Goal: Use online tool/utility: Utilize a website feature to perform a specific function

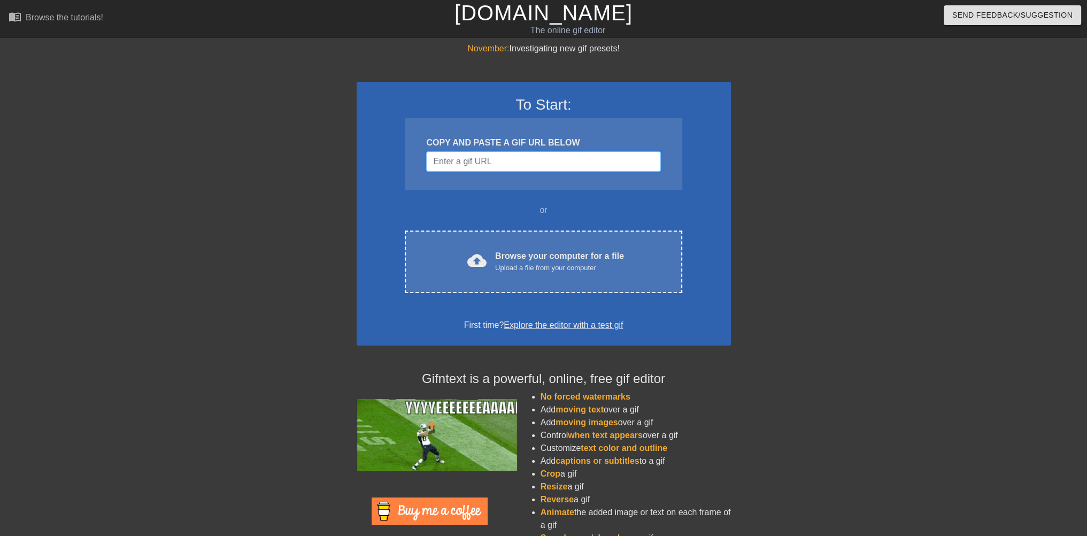
click at [505, 154] on input "Username" at bounding box center [543, 161] width 234 height 20
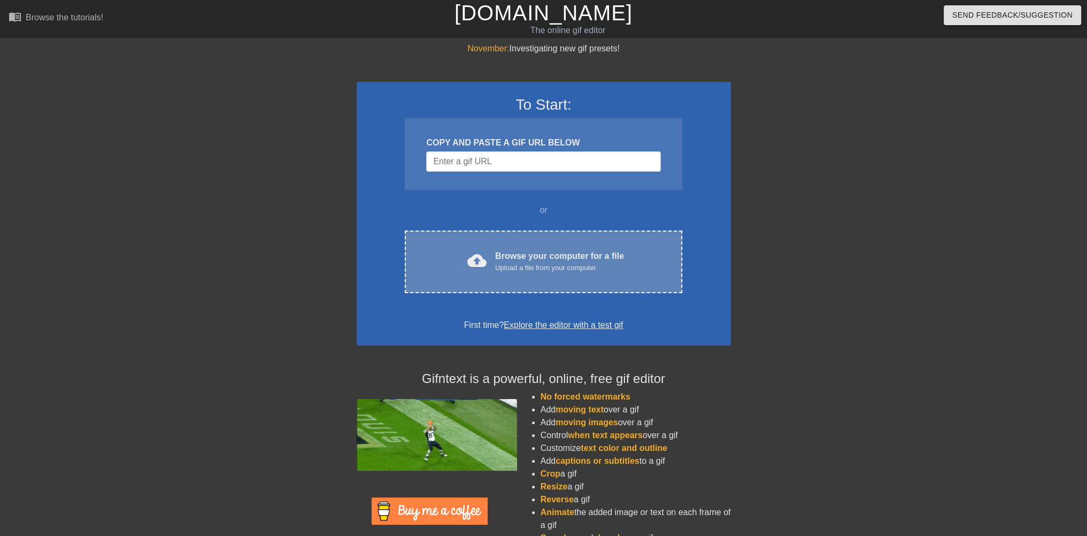
click at [535, 246] on div "cloud_upload Browse your computer for a file Upload a file from your computer C…" at bounding box center [543, 261] width 277 height 63
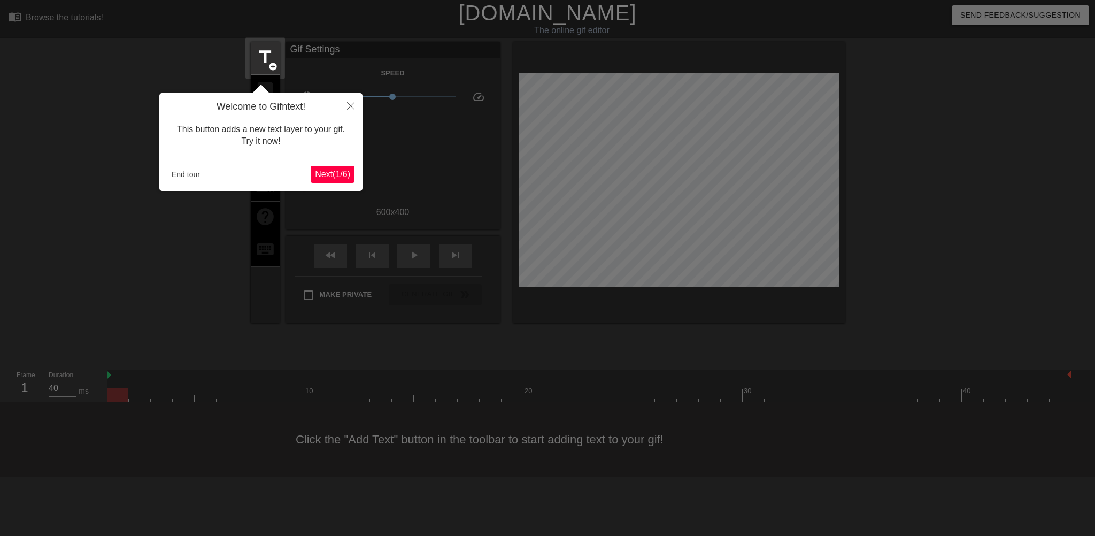
click at [344, 177] on span "Next ( 1 / 6 )" at bounding box center [332, 173] width 35 height 9
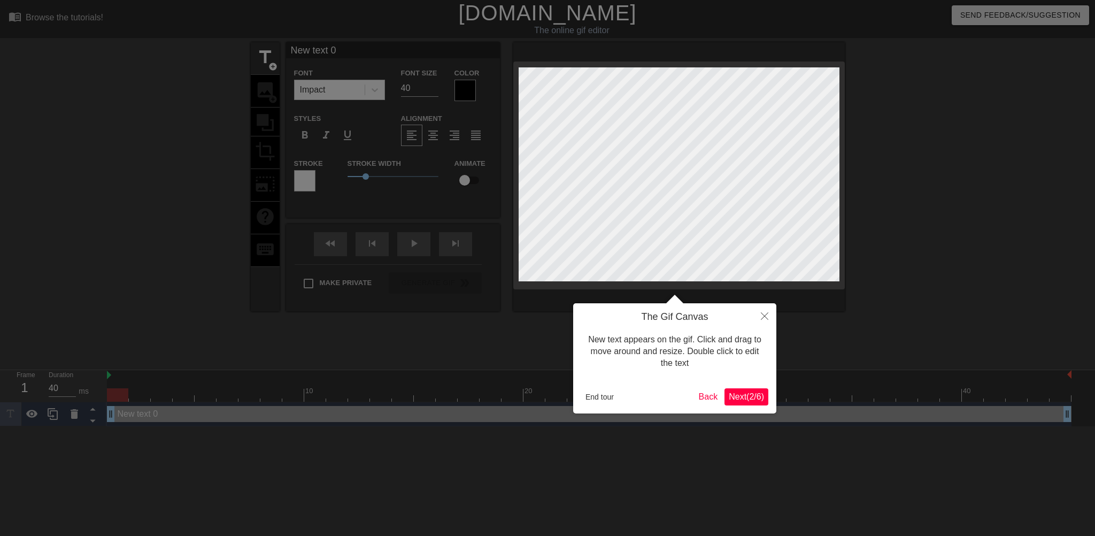
click at [748, 397] on span "Next ( 2 / 6 )" at bounding box center [746, 396] width 35 height 9
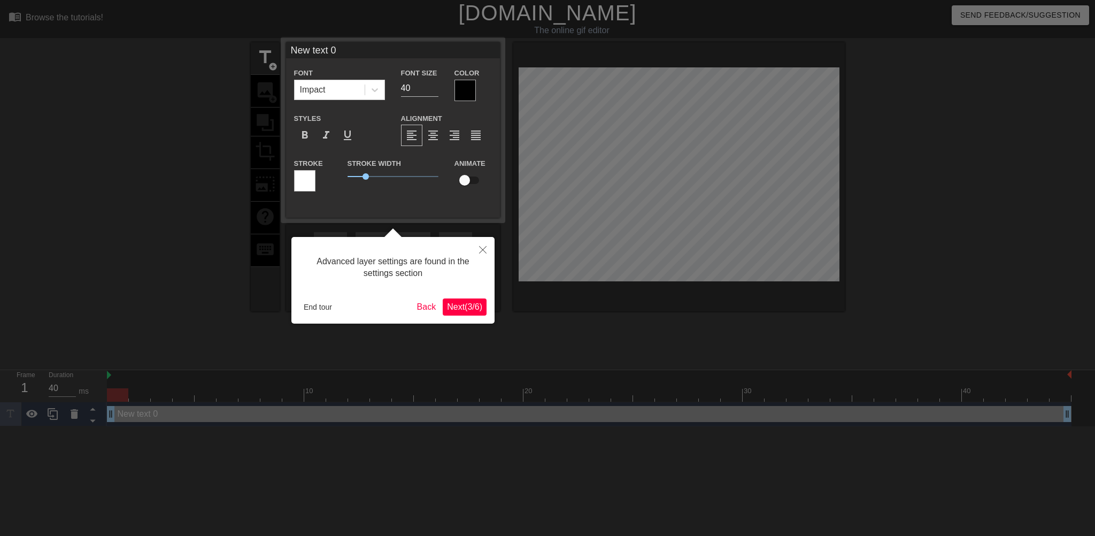
click at [468, 306] on span "Next ( 3 / 6 )" at bounding box center [464, 306] width 35 height 9
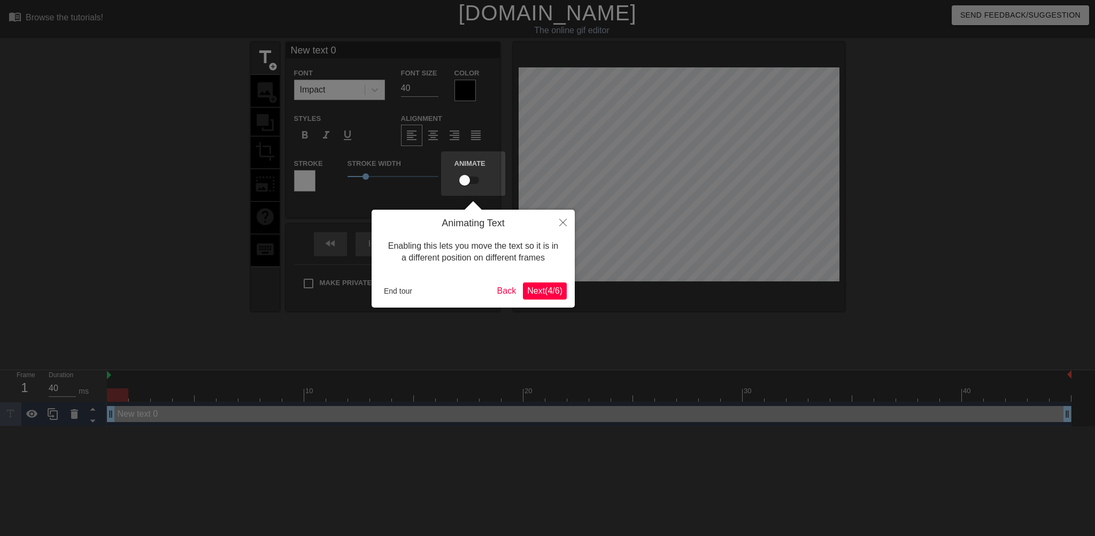
click at [545, 289] on span "Next ( 4 / 6 )" at bounding box center [544, 290] width 35 height 9
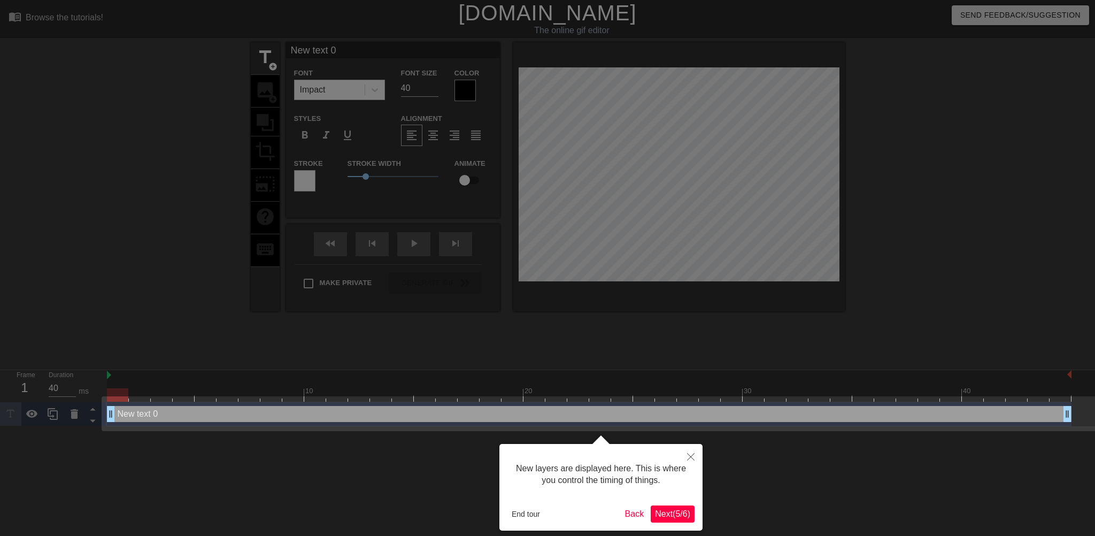
click at [665, 514] on span "Next ( 5 / 6 )" at bounding box center [672, 513] width 35 height 9
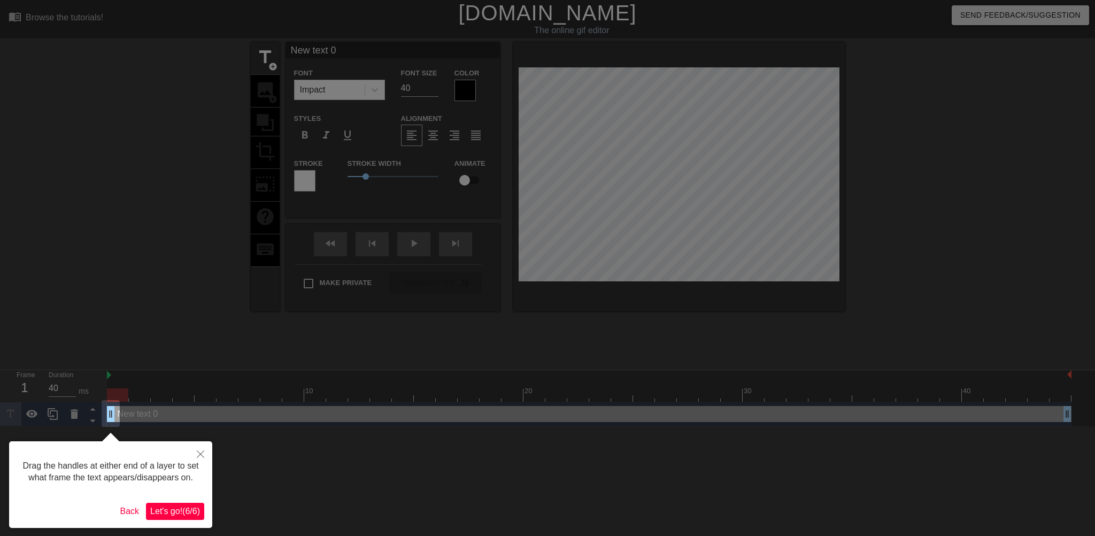
click at [186, 512] on span "Let's go! ( 6 / 6 )" at bounding box center [175, 510] width 50 height 9
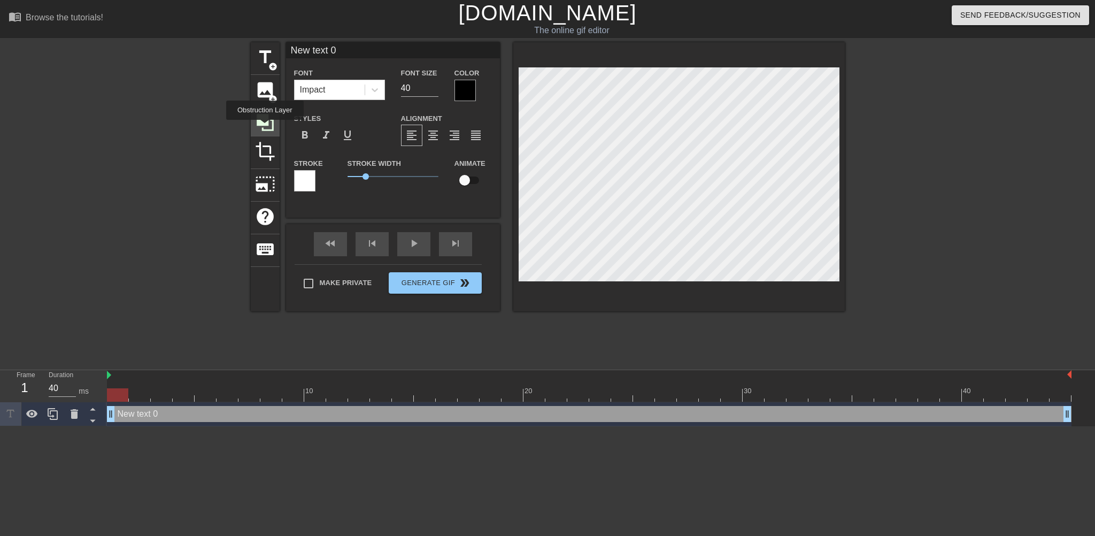
click at [265, 127] on icon at bounding box center [265, 122] width 17 height 17
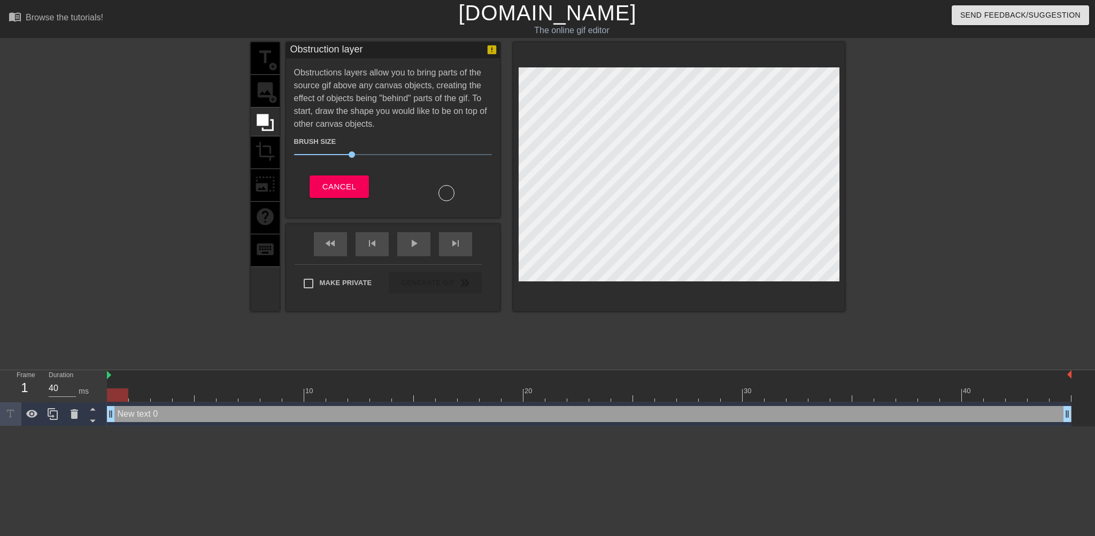
click at [264, 64] on div "title add_circle image add_circle crop photo_size_select_large help keyboard" at bounding box center [265, 176] width 29 height 269
click at [262, 102] on div "title add_circle image add_circle crop photo_size_select_large help keyboard" at bounding box center [265, 176] width 29 height 269
click at [487, 56] on div at bounding box center [492, 50] width 12 height 16
click at [335, 189] on span "Cancel" at bounding box center [339, 187] width 34 height 14
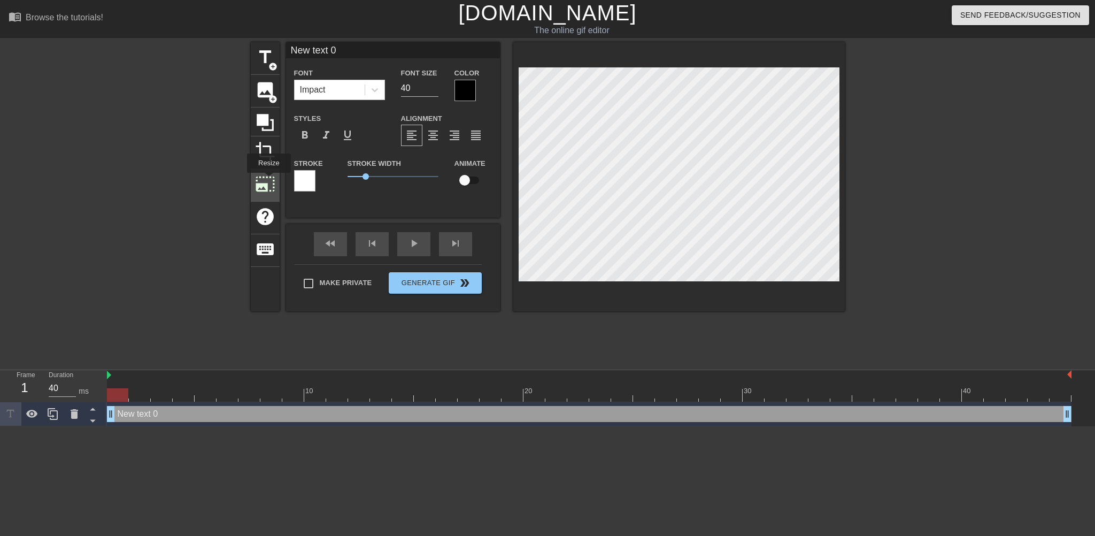
click at [268, 180] on span "photo_size_select_large" at bounding box center [265, 184] width 20 height 20
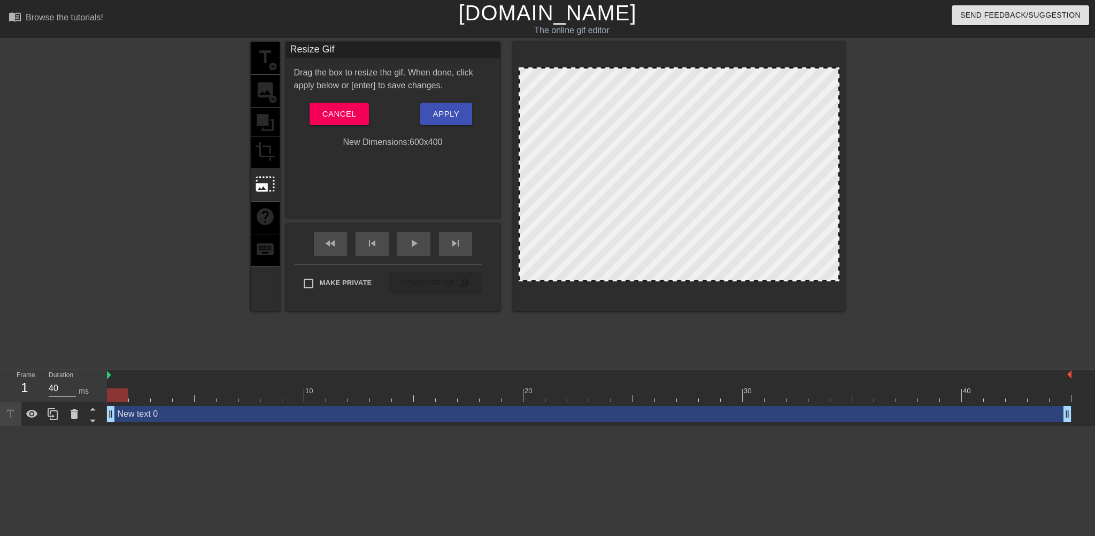
drag, startPoint x: 675, startPoint y: 65, endPoint x: 677, endPoint y: 54, distance: 11.0
click at [677, 54] on div at bounding box center [678, 176] width 331 height 269
drag, startPoint x: 677, startPoint y: 66, endPoint x: 674, endPoint y: 82, distance: 15.7
click at [674, 82] on div at bounding box center [678, 176] width 331 height 269
drag, startPoint x: 527, startPoint y: 280, endPoint x: 715, endPoint y: 370, distance: 208.9
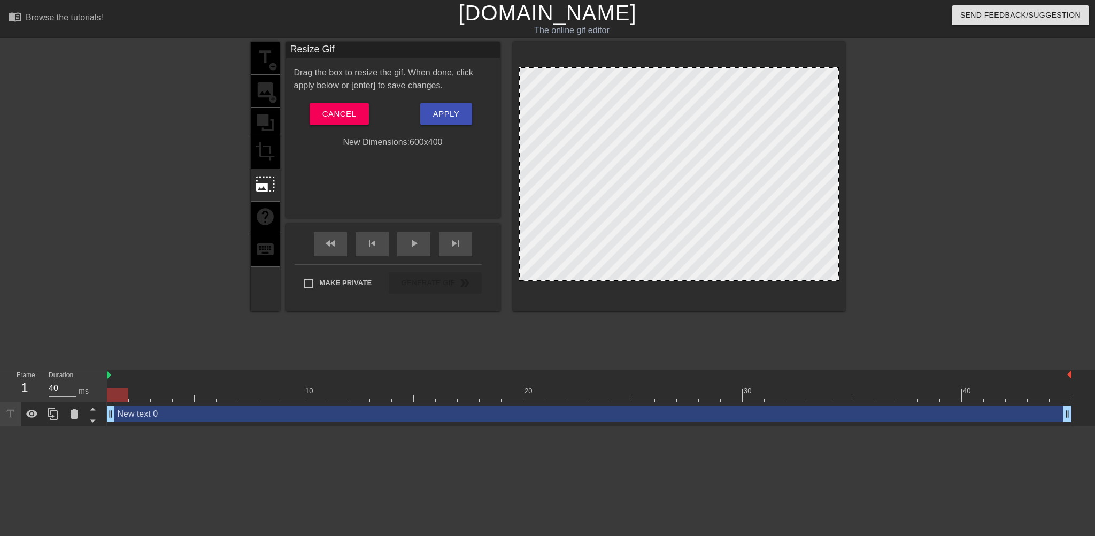
click at [715, 370] on div "menu_book Browse the tutorials! [DOMAIN_NAME] The online gif editor Send Feedba…" at bounding box center [547, 213] width 1095 height 426
click at [328, 111] on span "Cancel" at bounding box center [339, 114] width 34 height 14
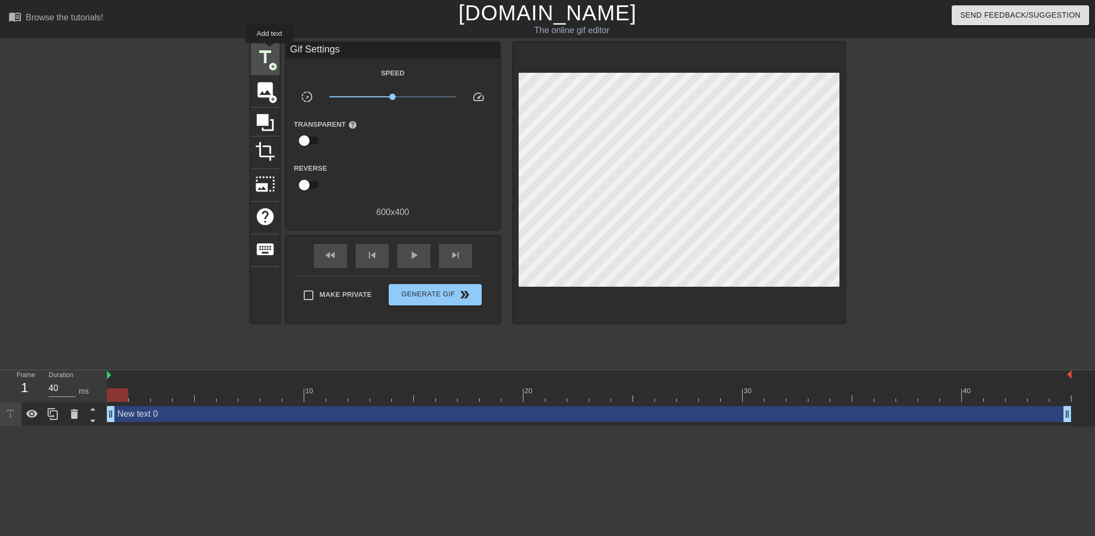
click at [269, 51] on span "title" at bounding box center [265, 57] width 20 height 20
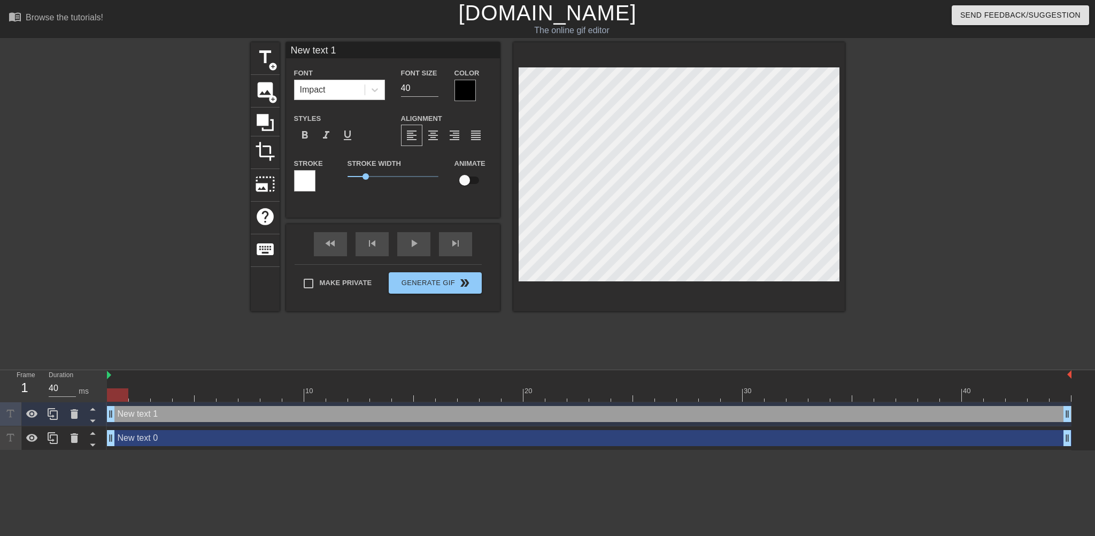
type input "New tex 1"
type textarea "New tex 1"
click at [68, 435] on icon at bounding box center [74, 437] width 13 height 13
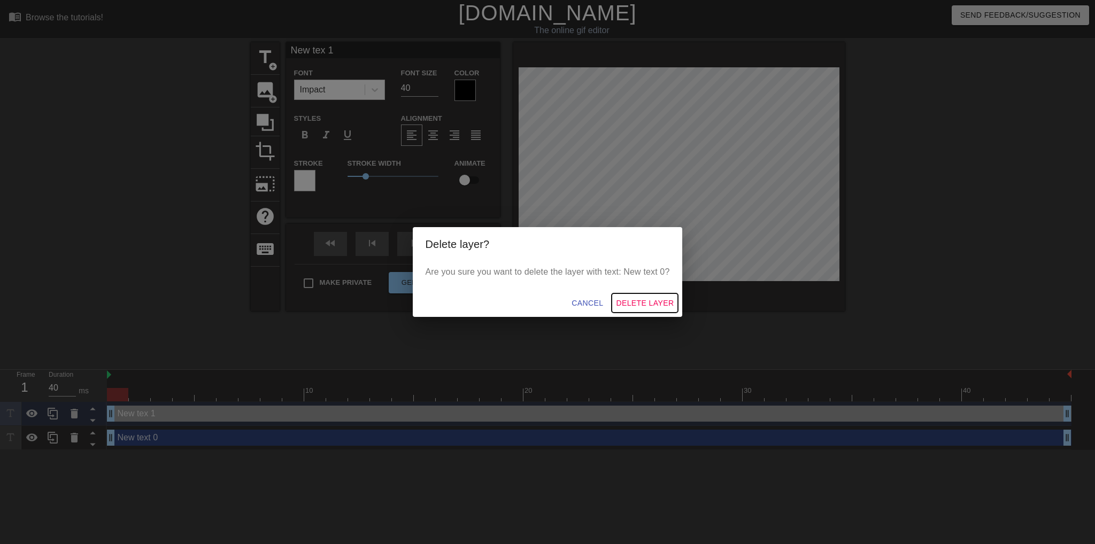
click at [653, 302] on span "Delete Layer" at bounding box center [645, 303] width 58 height 13
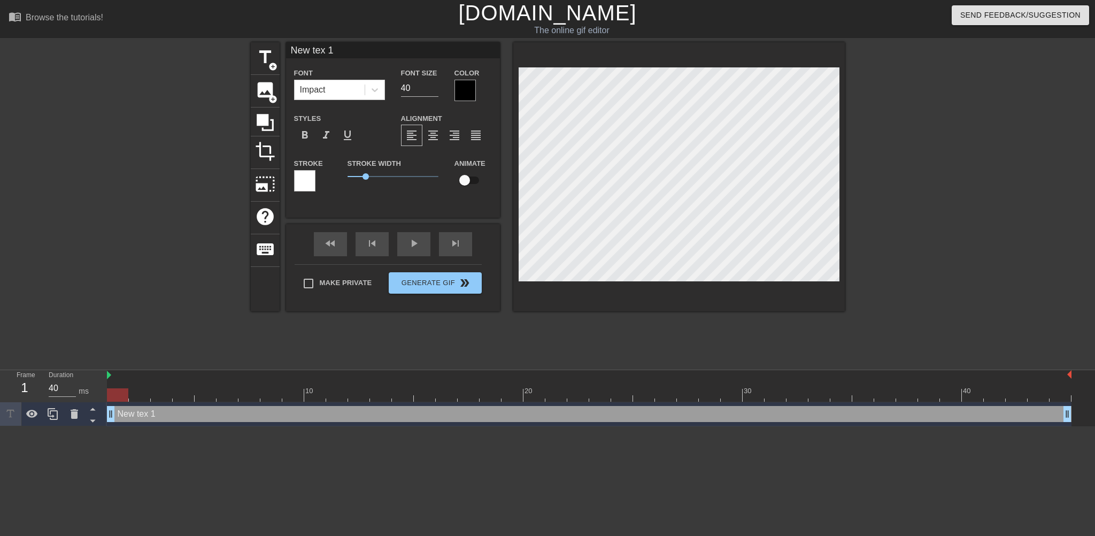
type input "M"
type textarea "M"
type input "Me"
type textarea "Me"
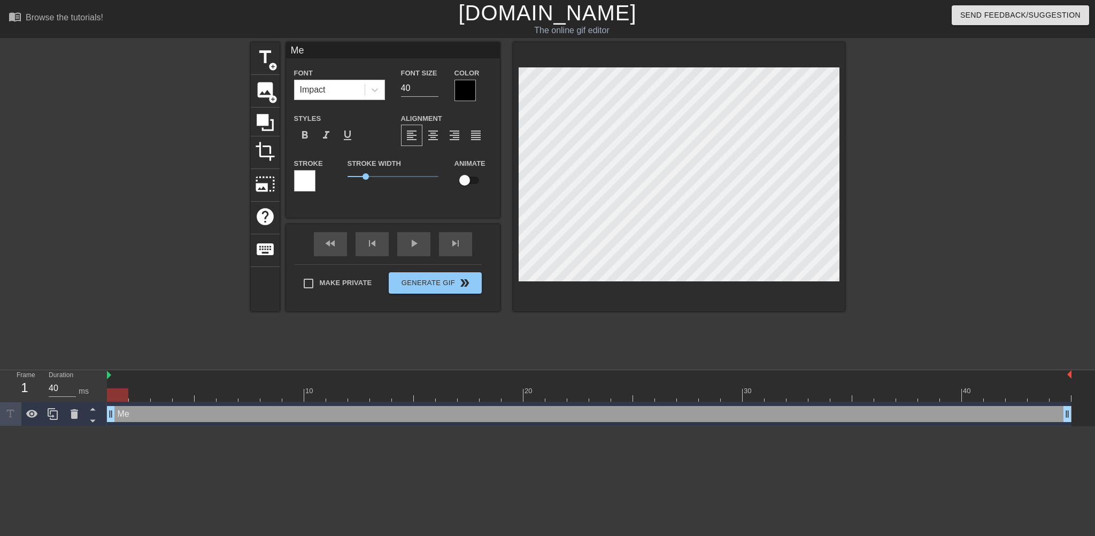
type input "Me"
type textarea "Me"
type input "Me"
type textarea "Me"
type input "M"
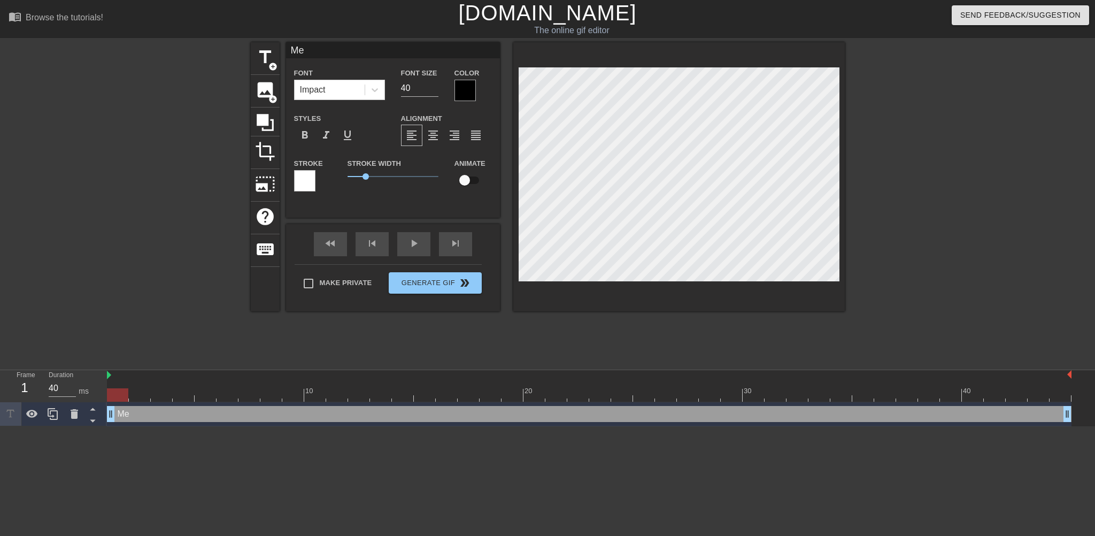
type textarea "M"
type input "ME"
type textarea "ME"
type input "ME"
type textarea "ME"
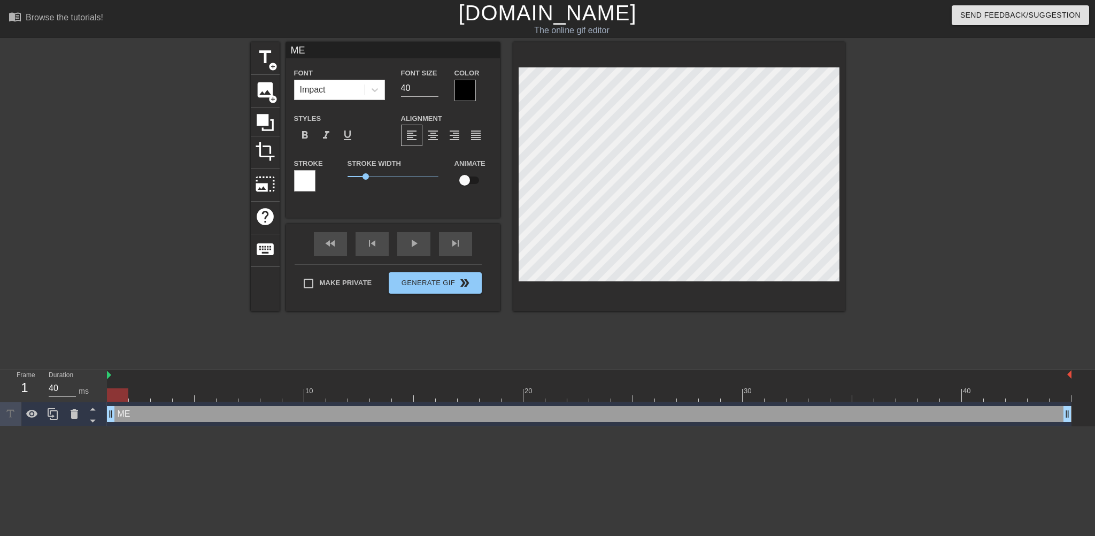
type input "ME W"
type textarea "ME W"
type input "ME WH"
type textarea "ME WH"
type input "ME WHE"
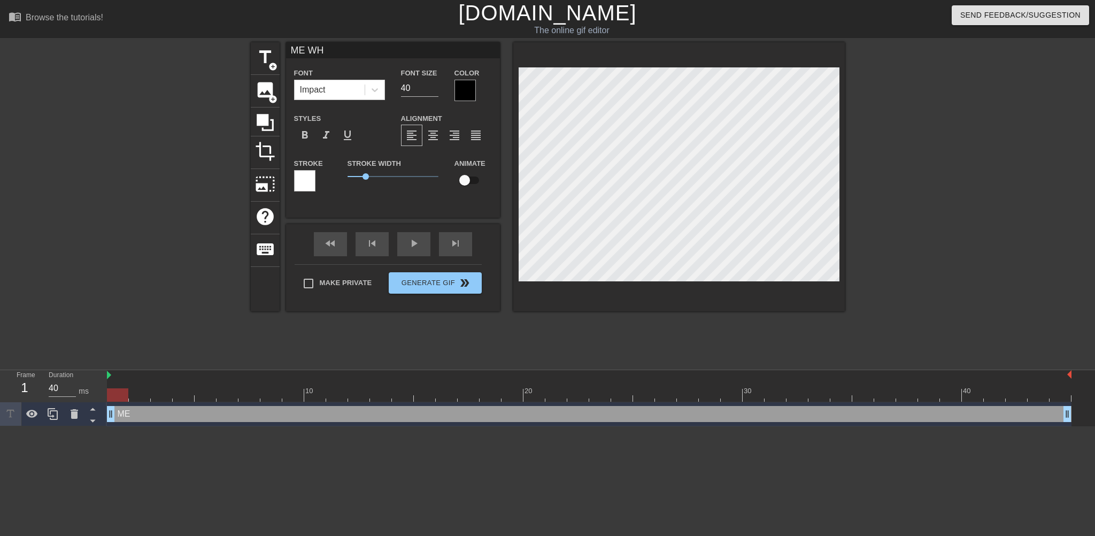
type textarea "ME WHE"
type input "ME WHEN"
type textarea "ME WHEN"
type input "ME WHEN"
type textarea "ME WHEN"
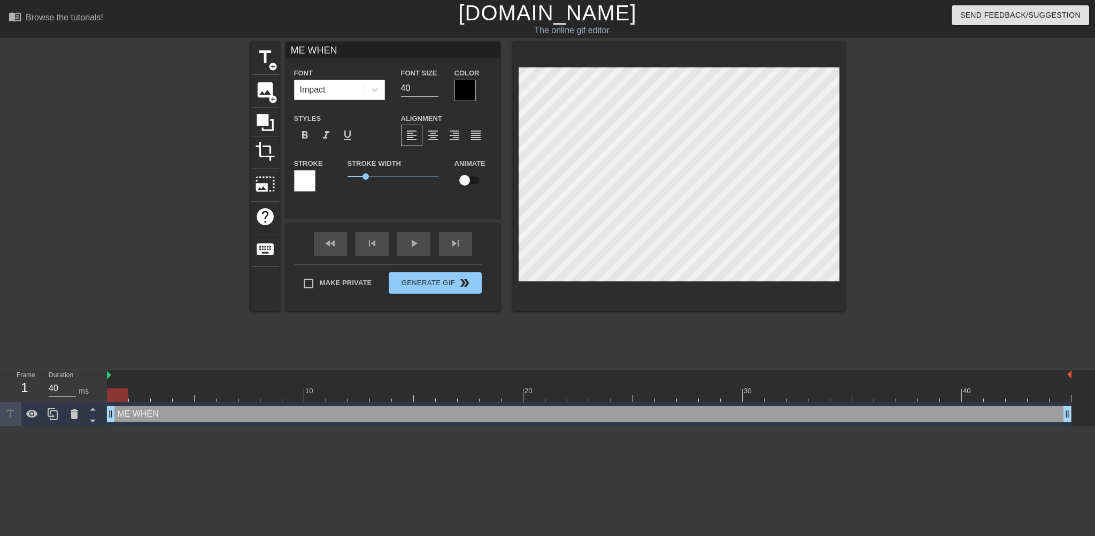
type input "ME WHEN I"
type textarea "ME WHEN I"
type input "ME WHEN I"
type textarea "ME WHEN I"
type input "ME WHEN"
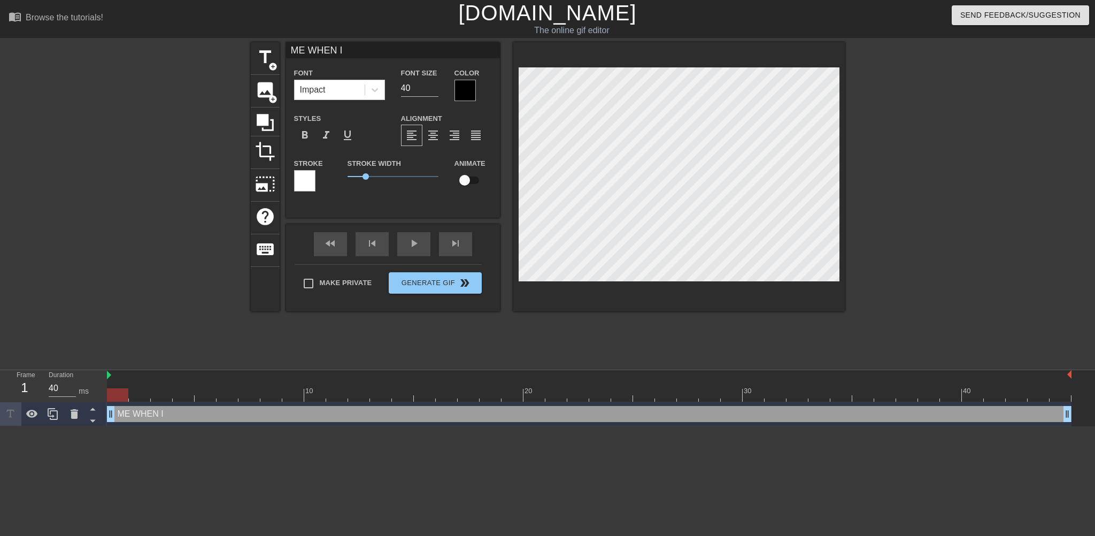
type textarea "ME WHEN"
type input "ME"
type textarea "ME"
type input "M"
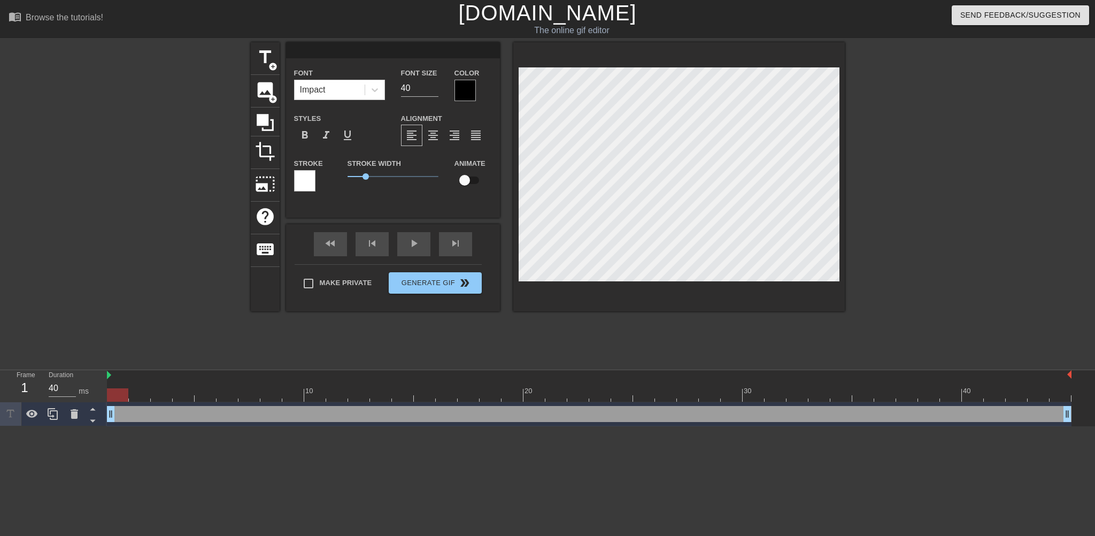
type textarea "M"
type input "ME"
type textarea "ME"
type input "ME"
type textarea "ME"
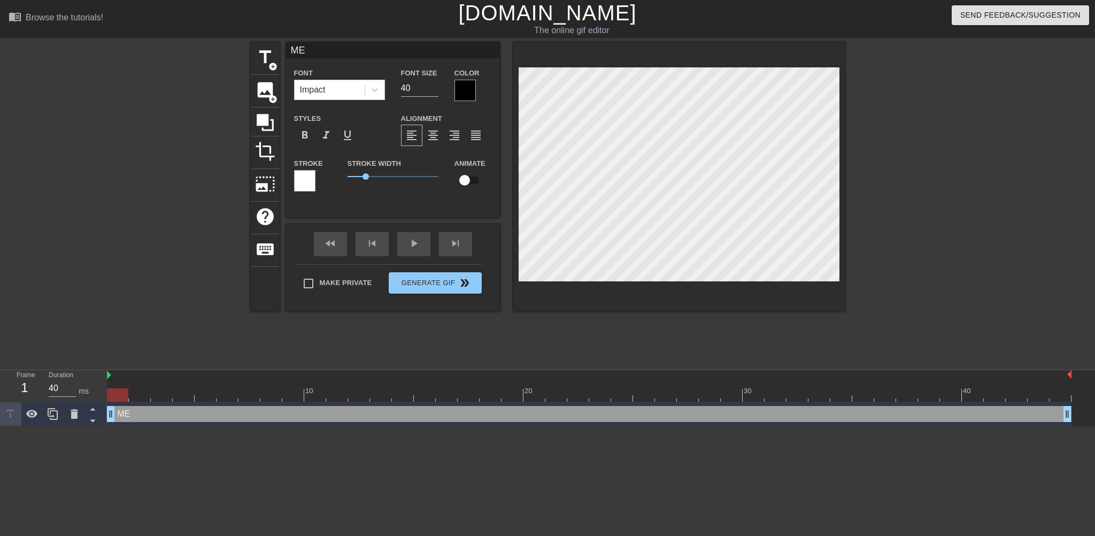
type input "ME W"
type textarea "ME W"
type input "ME WH"
type textarea "ME WH"
type input "ME WHE"
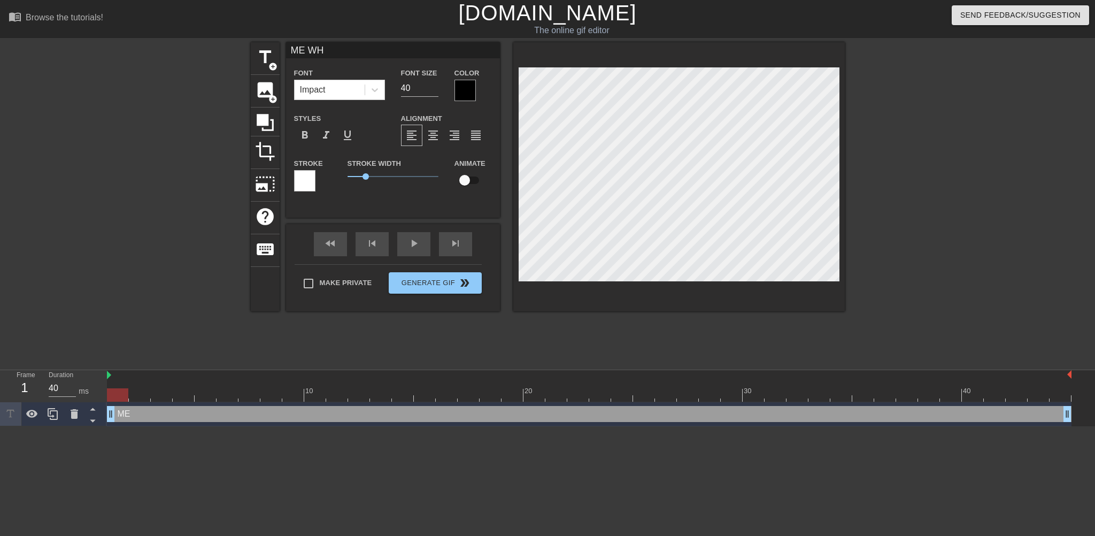
type textarea "ME WHE"
type input "ME WHEN"
type textarea "ME WHEN"
type input "ME WHEN"
type textarea "ME WHEN"
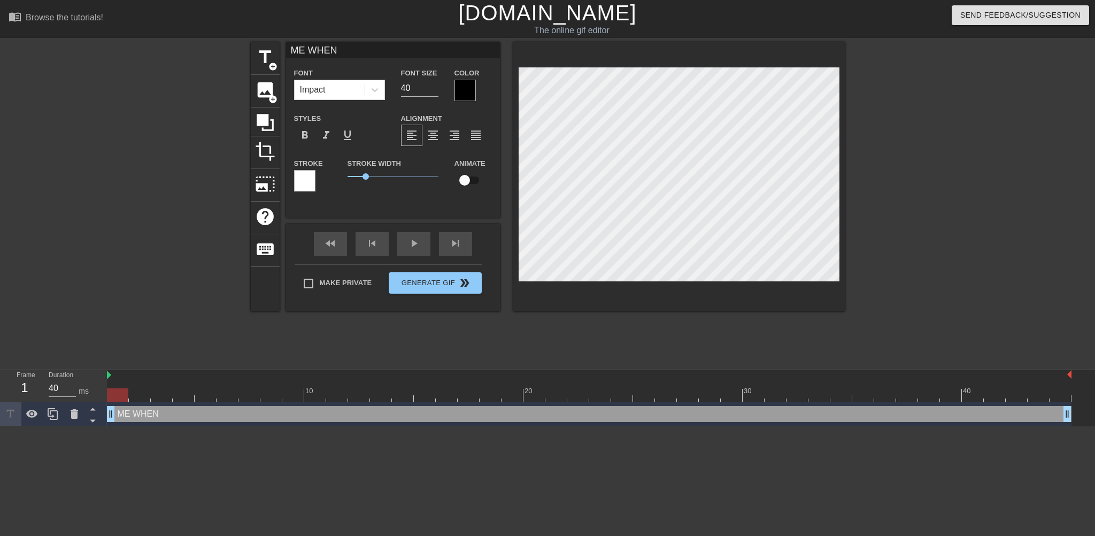
type input "ME WHEN I"
type textarea "ME WHEN I"
type input "ME WHEN I"
type textarea "ME WHEN I"
type input "ME WHEN I F"
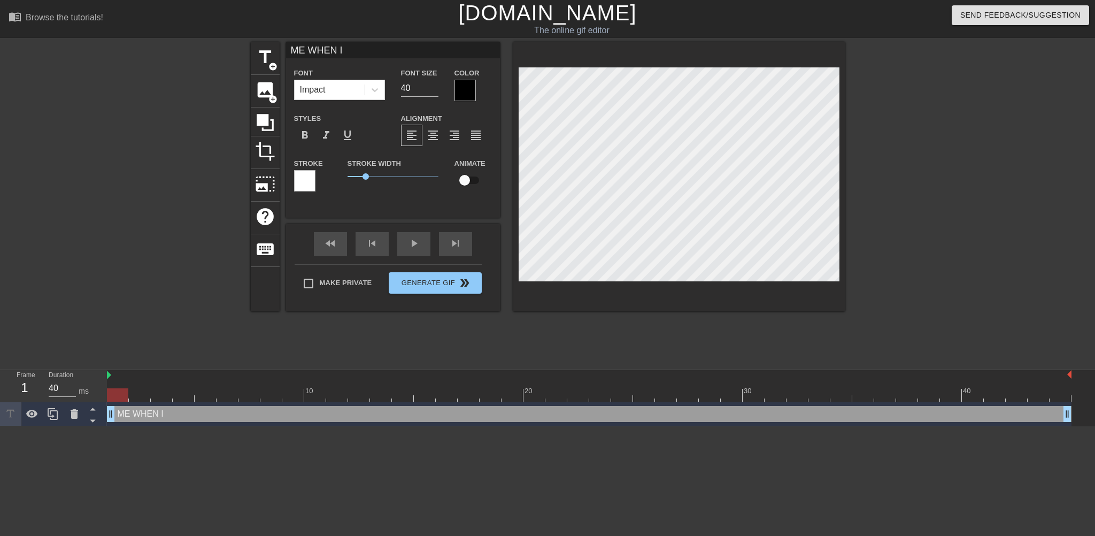
type textarea "ME WHEN I F"
type input "ME WHEN I FI"
type textarea "ME WHEN I FIN"
type input "ME WHEN I FIND"
type textarea "ME WHEN I FIND"
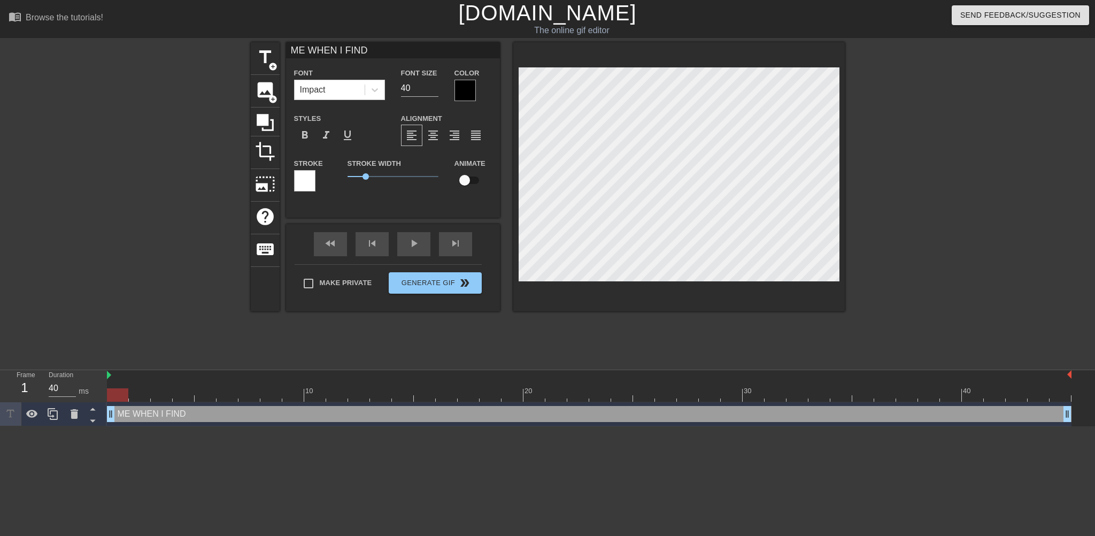
type input "ME WHEN I"
type textarea "ME WHEN I"
type input "ME WHEN I C"
type textarea "ME WHEN I C"
type input "ME WHEN I CO"
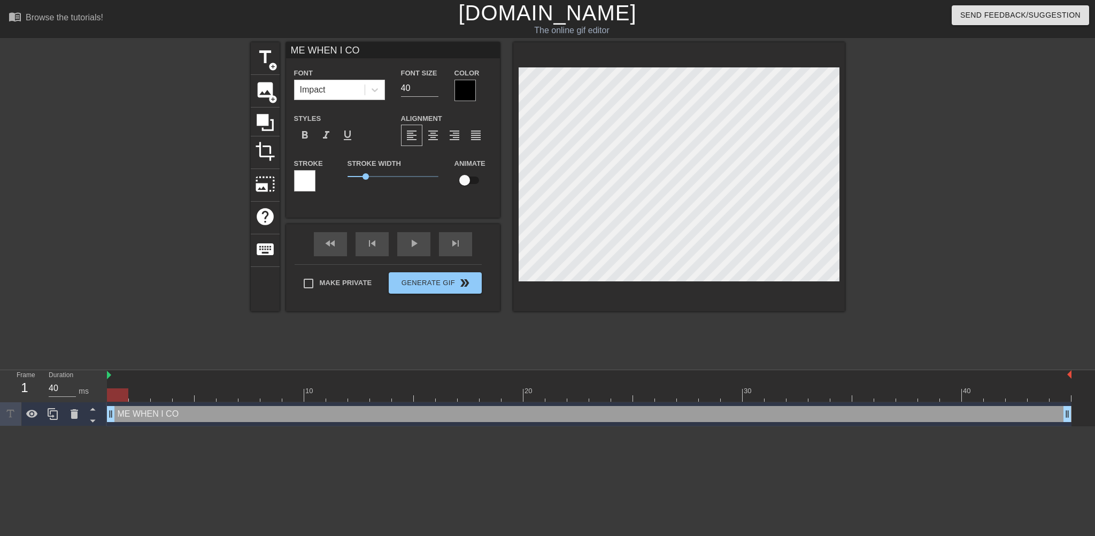
type textarea "ME WHEN I COM"
type input "ME WHEN I COME"
type textarea "ME WHEN I COME"
type input "ME WHEN I COME"
type textarea "ME WHEN I COME"
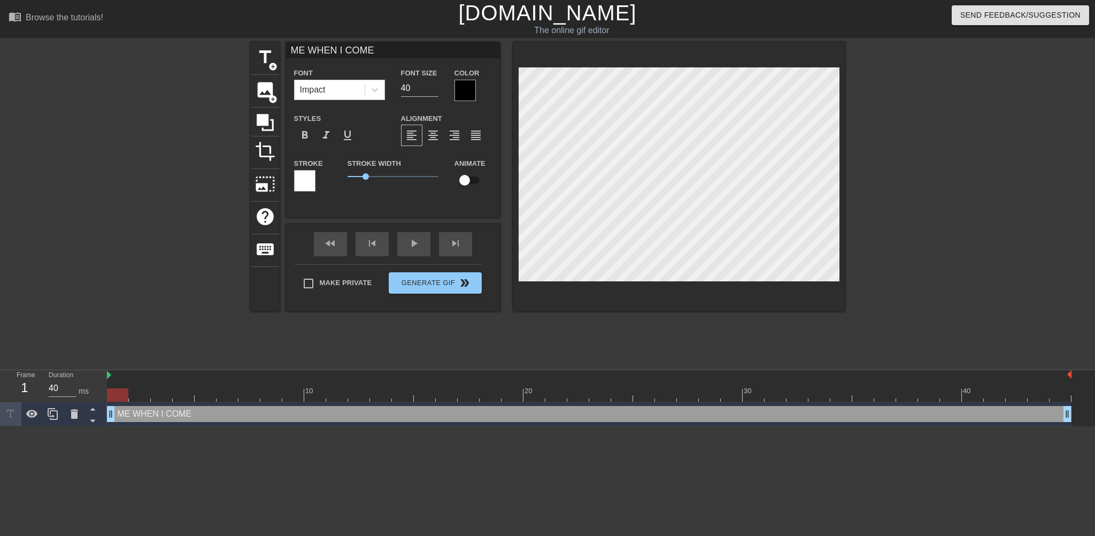
type input "ME WHEN I COME U"
type textarea "ME WHEN I COME U"
type input "ME WHEN I COME UP"
type textarea "ME WHEN I COME UP"
type input "ME WHEN I COME UPO"
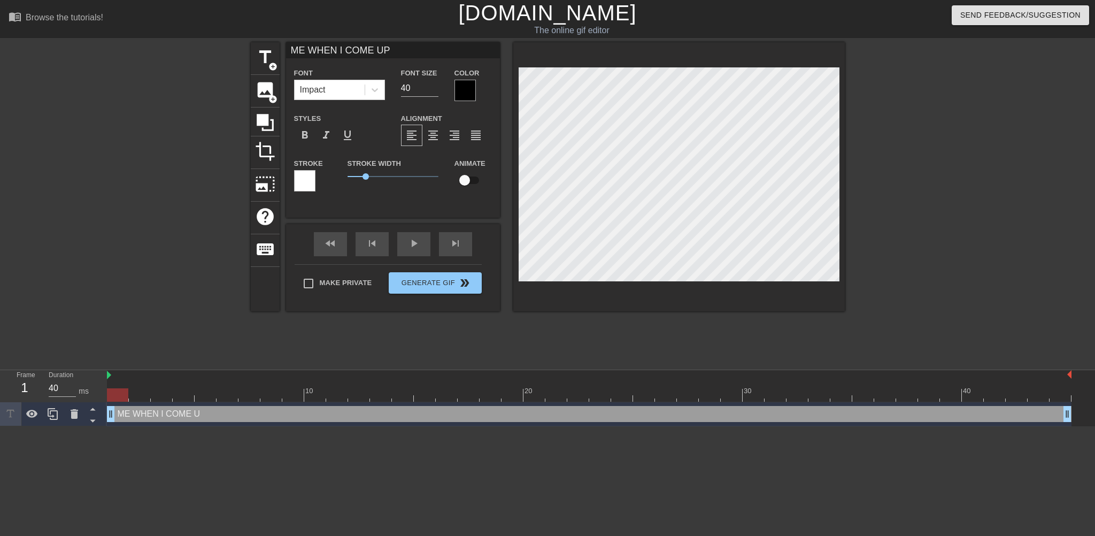
type textarea "ME WHEN I COME UPO"
type input "ME WHEN I COME UPON"
type textarea "ME WHEN I COME UPON"
type input "ME WHEN I COME UPON S"
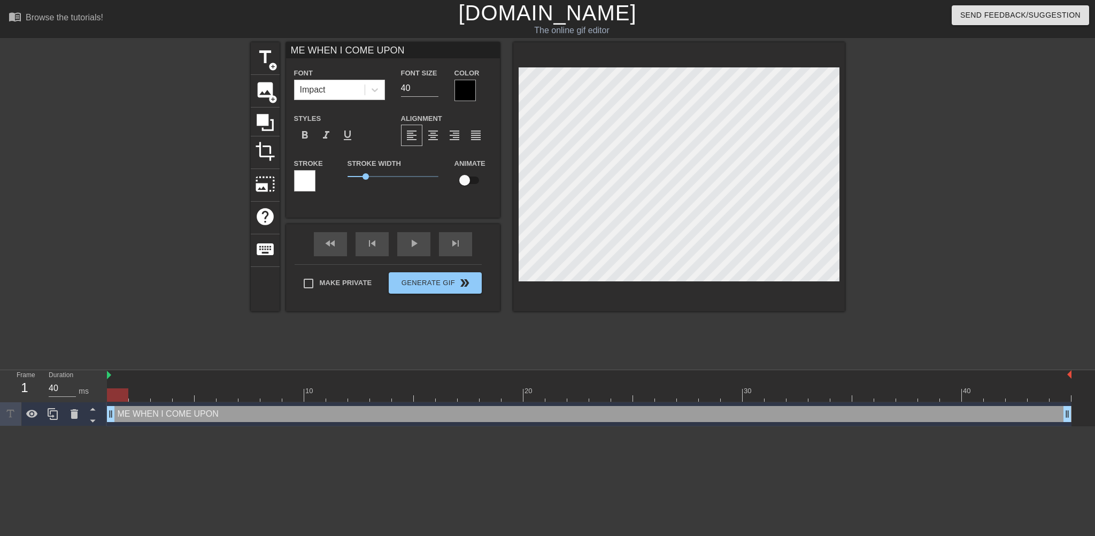
type textarea "ME WHEN I COME UPON S"
type input "ME WHEN I COME UPON SO"
type textarea "ME WHEN I COME UPON SO"
type input "ME WHEN I COME UPON SOM"
type textarea "ME WHEN I COME UPON SOM"
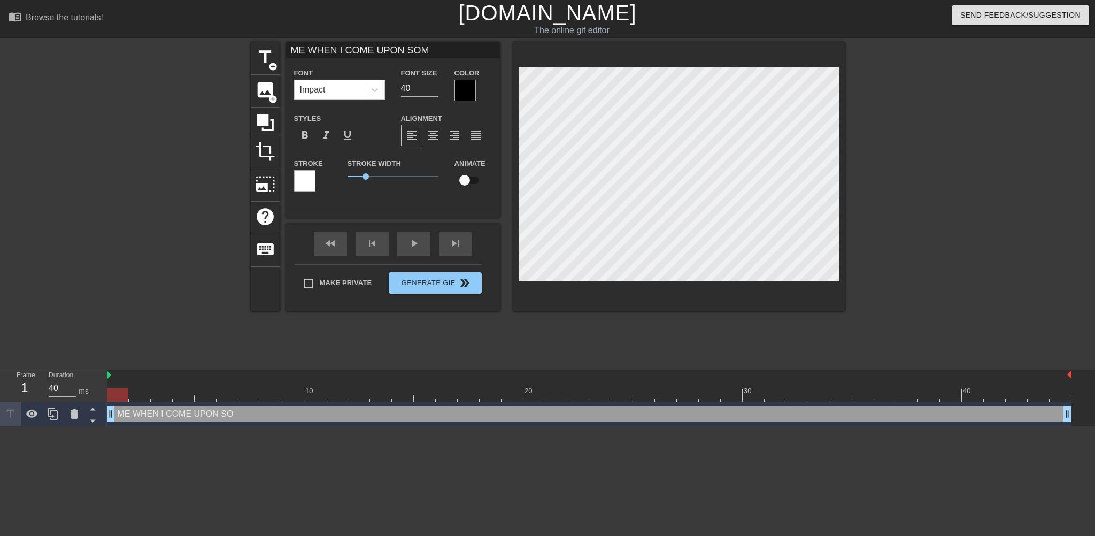
type input "ME WHEN I COME UPON SOME"
type textarea "ME WHEN I COME UPON SOME"
type input "ME WHEN I COME UPON SOME"
type textarea "ME WHEN I COME UPON SOME"
type input "ME WHEN I COME UPON SOME E"
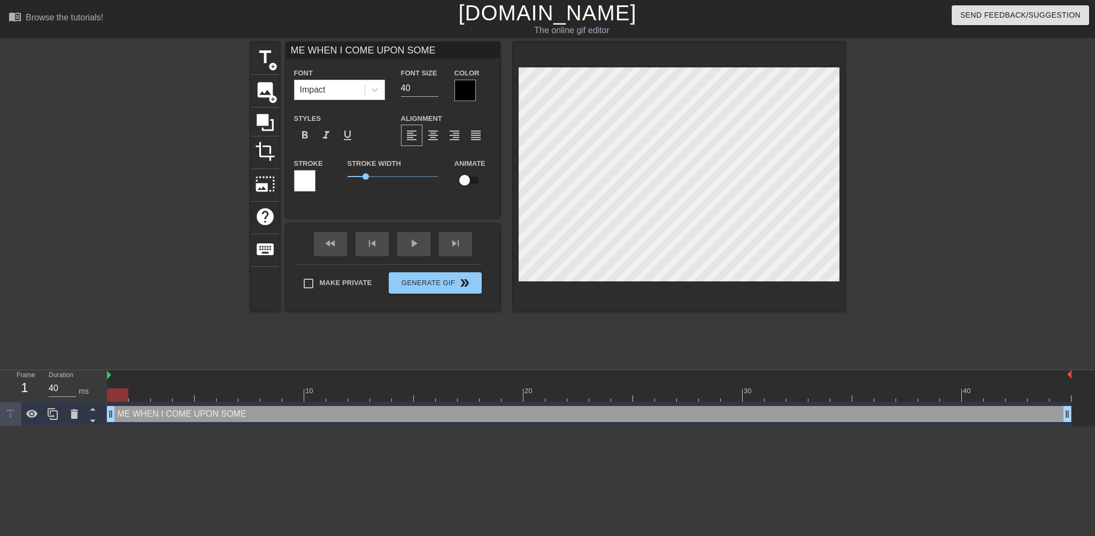
type textarea "ME WHEN I COME UPON SOME E"
type input "ME WHEN I COME UPON SOME ES"
type textarea "ME WHEN I COME UPON SOME ES"
type input "ME WHEN I COME UPON SOME EST"
type textarea "ME WHEN I COME UPON SOME EST"
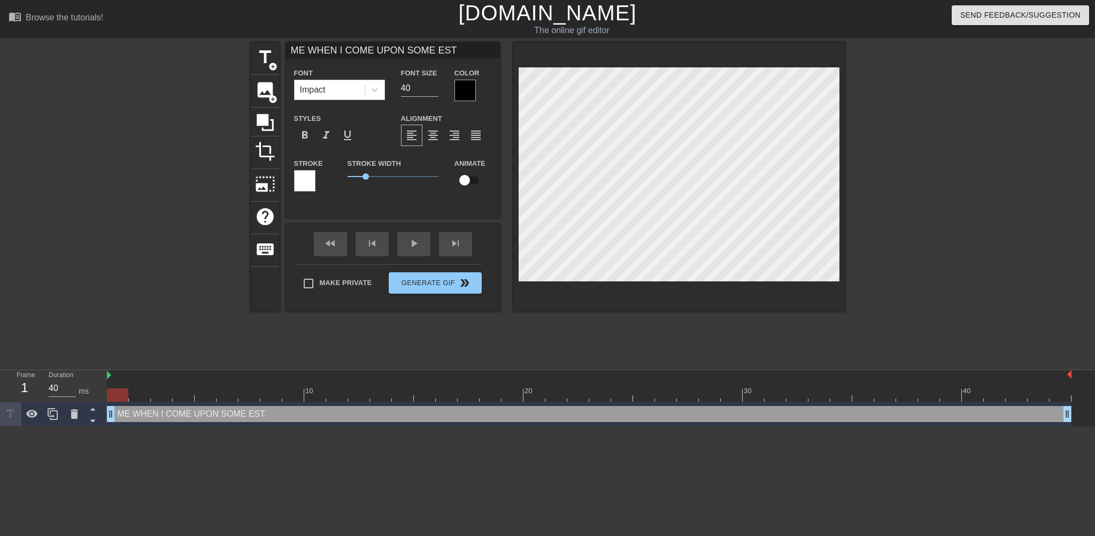
type input "ME WHEN I COME UPON SOME ESTR"
type textarea "ME WHEN I COME UPON SOME ESTR"
type input "ME WHEN I COME UPON SOME ESTRA"
type textarea "ME WHEN I COME UPON SOME ESTRA"
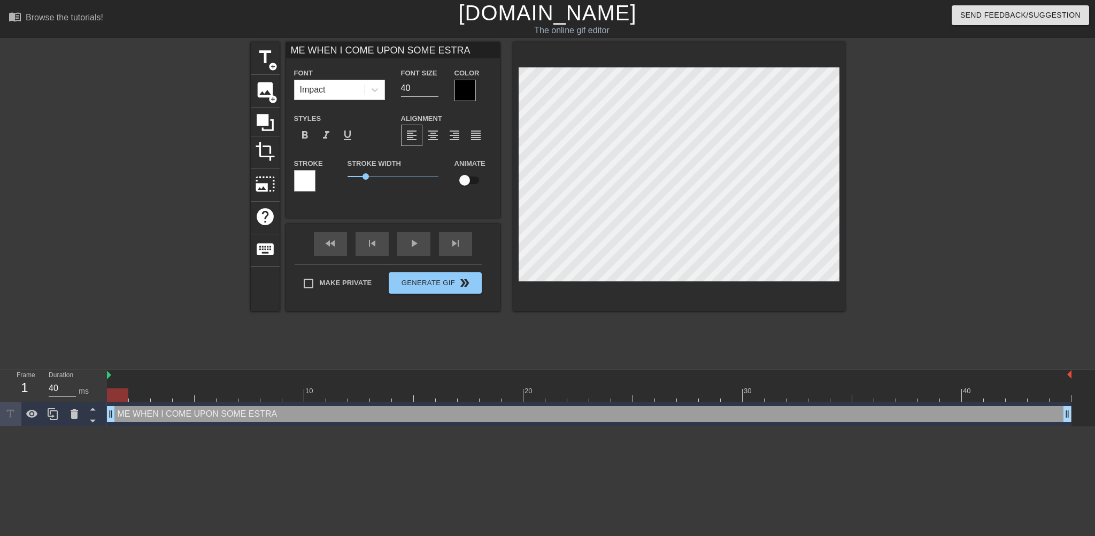
type input "ME WHEN I COME UPON SOME ESTR"
type textarea "ME WHEN I COME UPON SOME ESTR"
type input "ME WHEN I COME UPON SOME ESTRA"
type textarea "ME WHEN I COME UPON SOME ESTRA"
type input "ME WHEN I COME UPON SOME ESTRAD"
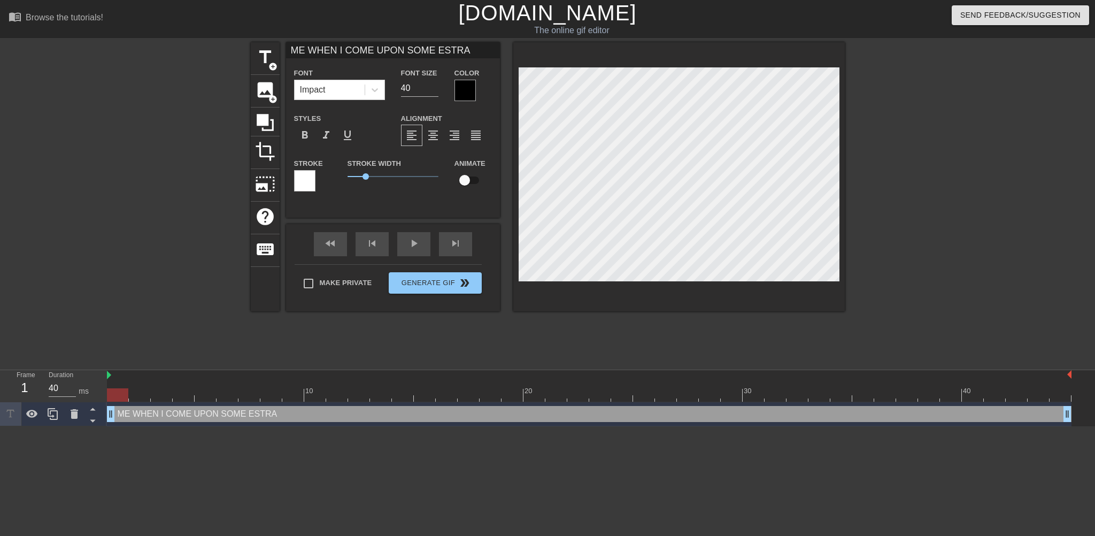
type textarea "ME WHEN I COME UPON SOME ESTRAD"
type input "ME WHEN I COME UPON SOME ESTRADI"
type textarea "ME WHEN I COME UPON SOME ESTRADI"
type input "ME WHEN I COME UPON SOME ESTRADIO"
type textarea "ME WHEN I COME UPON SOME ESTRADIO"
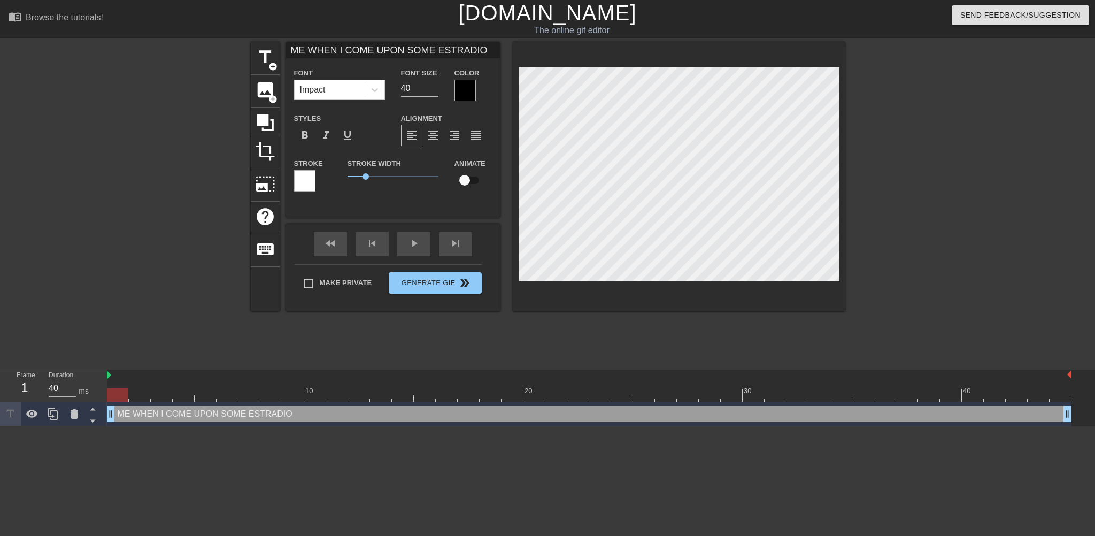
type input "ME WHEN I COME UPON SOME [MEDICAL_DATA]"
type textarea "ME WHEN I COME UPON SOME [MEDICAL_DATA]"
type input "ME WHEN I COME UPON SOME [MEDICAL_DATA]"
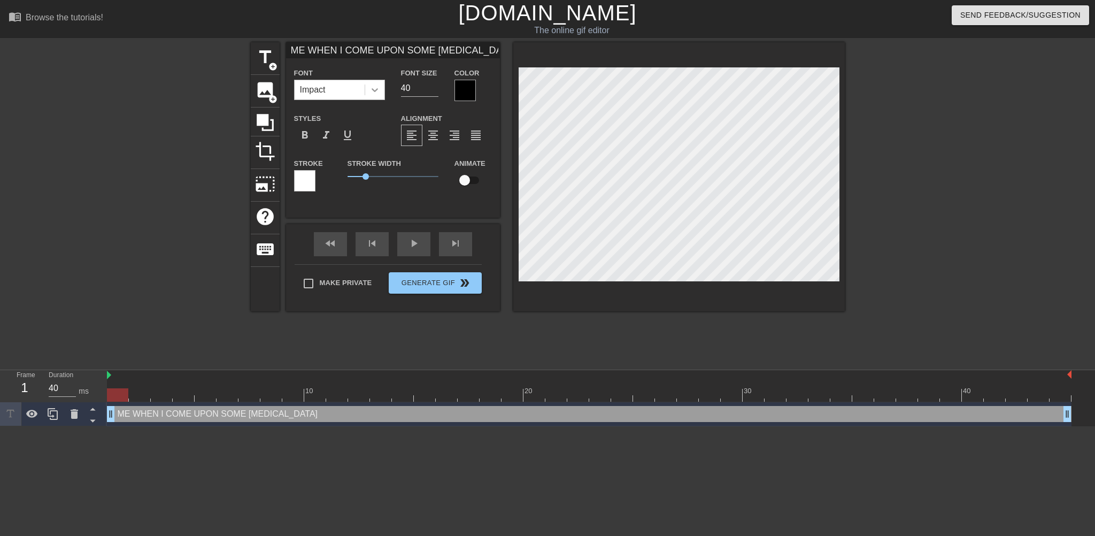
type textarea "ME WHEN I COME UPON SOME [MEDICAL_DATA]"
click at [371, 91] on icon at bounding box center [374, 89] width 11 height 11
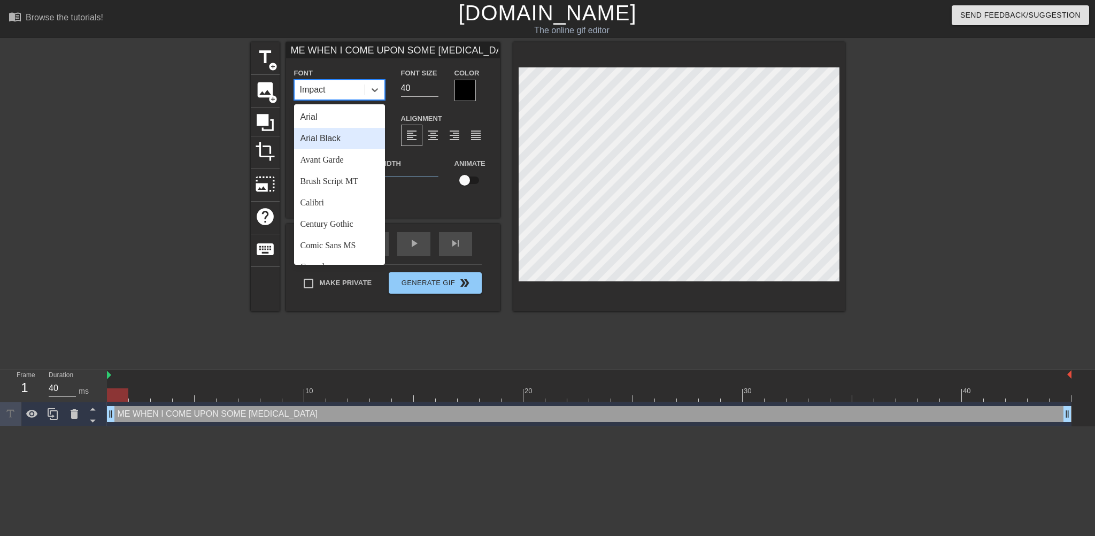
click at [357, 139] on div "Arial Black" at bounding box center [339, 138] width 91 height 21
click at [376, 87] on icon at bounding box center [374, 89] width 11 height 11
click at [329, 160] on div "Lucida Console" at bounding box center [339, 148] width 91 height 21
click at [381, 87] on div at bounding box center [374, 89] width 19 height 19
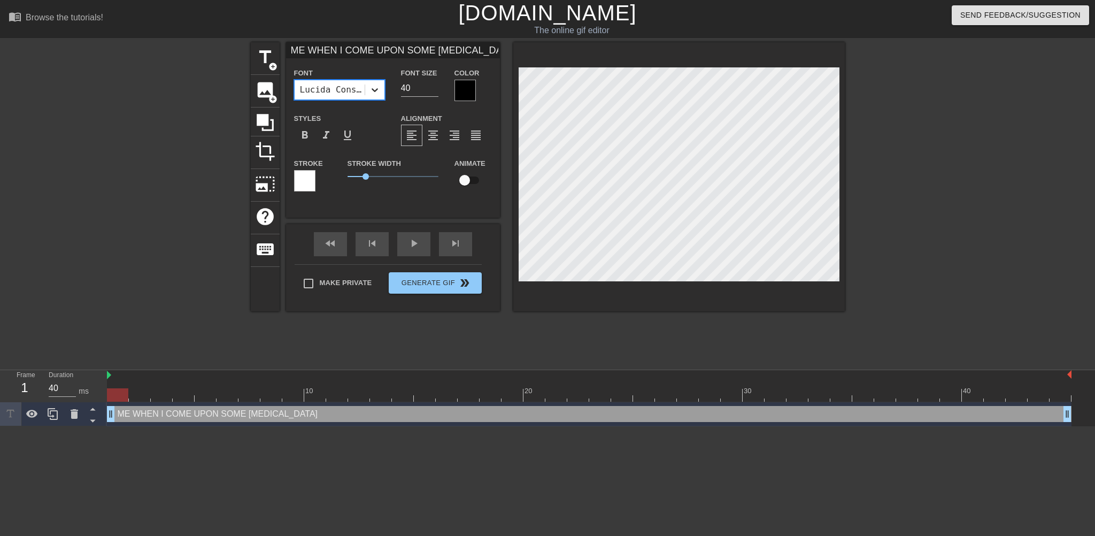
click at [381, 87] on div at bounding box center [374, 89] width 19 height 19
click at [466, 95] on div at bounding box center [464, 90] width 21 height 21
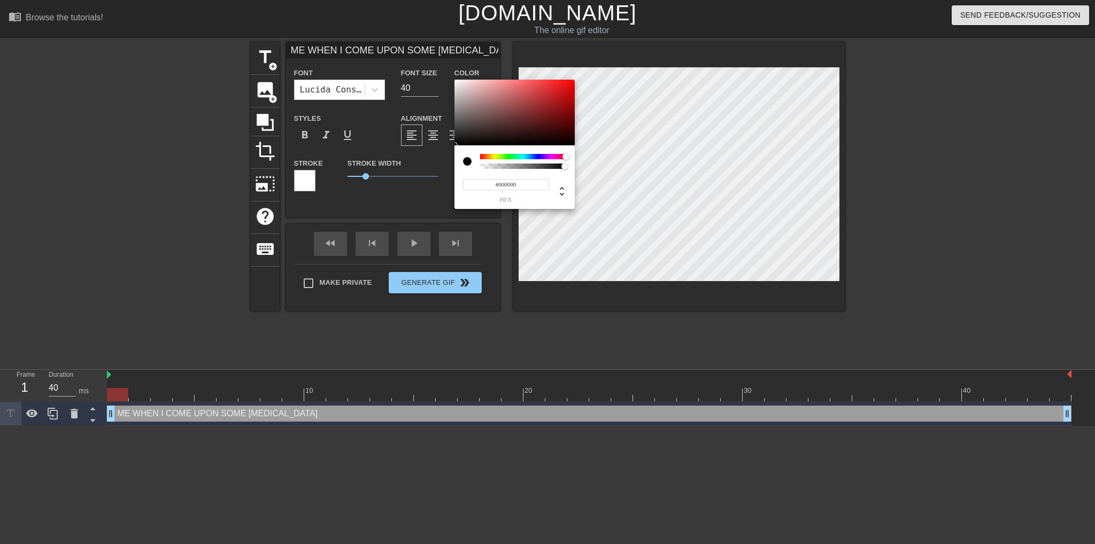
drag, startPoint x: 485, startPoint y: 155, endPoint x: 618, endPoint y: 156, distance: 132.6
click at [618, 156] on div "#000000 hex" at bounding box center [547, 272] width 1095 height 544
type input "ME WHEN I COME UPON SOME [MEDICAL_DATA]"
type input "#131313"
type input "ME WHEN I COME UPON SOME [MEDICAL_DATA]"
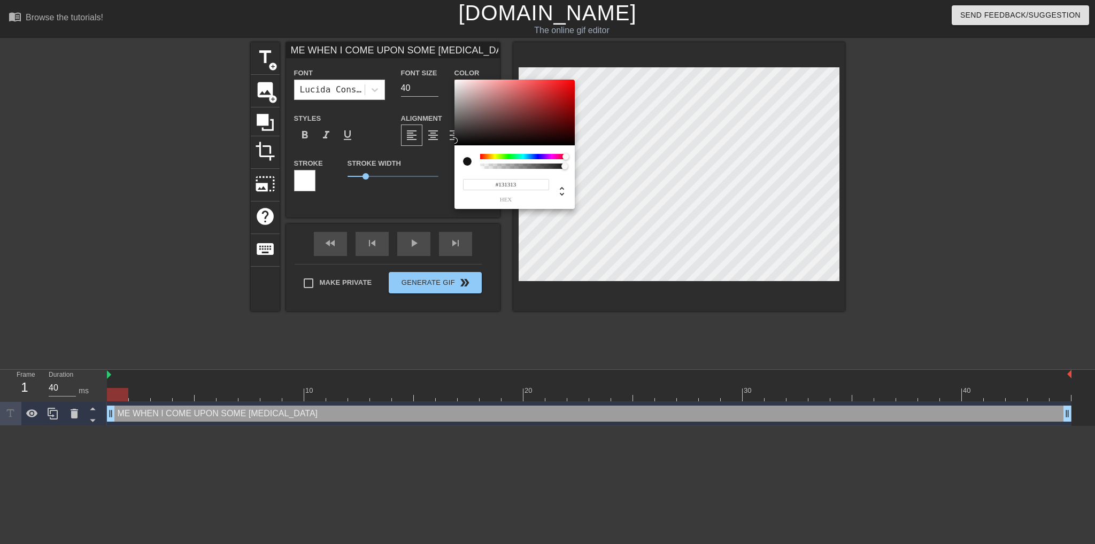
type input "#1A1919"
type input "ME WHEN I COME UPON SOME [MEDICAL_DATA]"
type input "#B83A3A"
type input "ME WHEN I COME UPON SOME [MEDICAL_DATA]"
type input "#A43B3B"
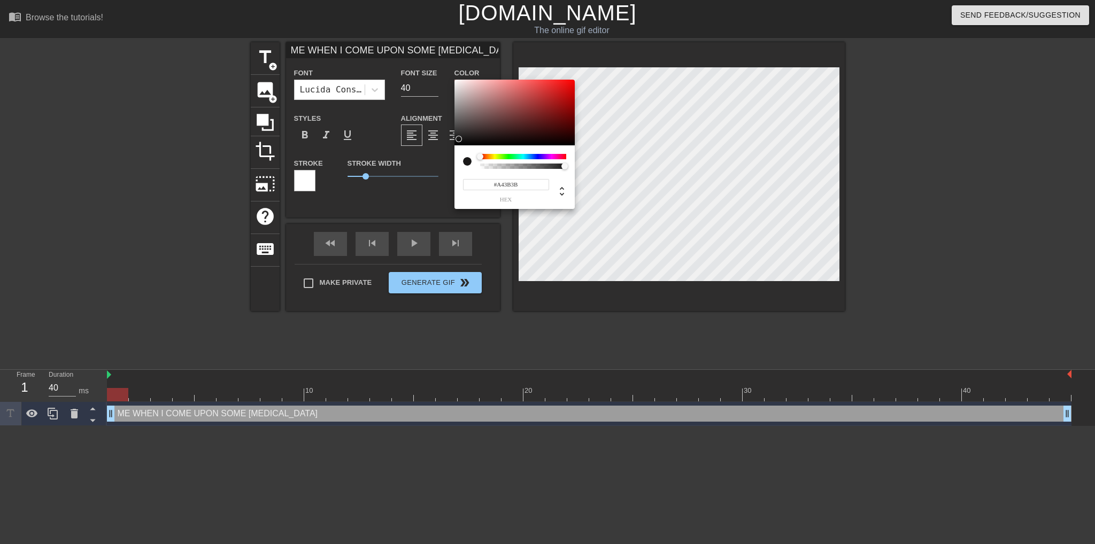
type input "ME WHEN I COME UPON SOME [MEDICAL_DATA]"
type input "#913B3B"
type input "ME WHEN I COME UPON SOME [MEDICAL_DATA]"
type input "#703C3C"
type input "ME WHEN I COME UPON SOME [MEDICAL_DATA]"
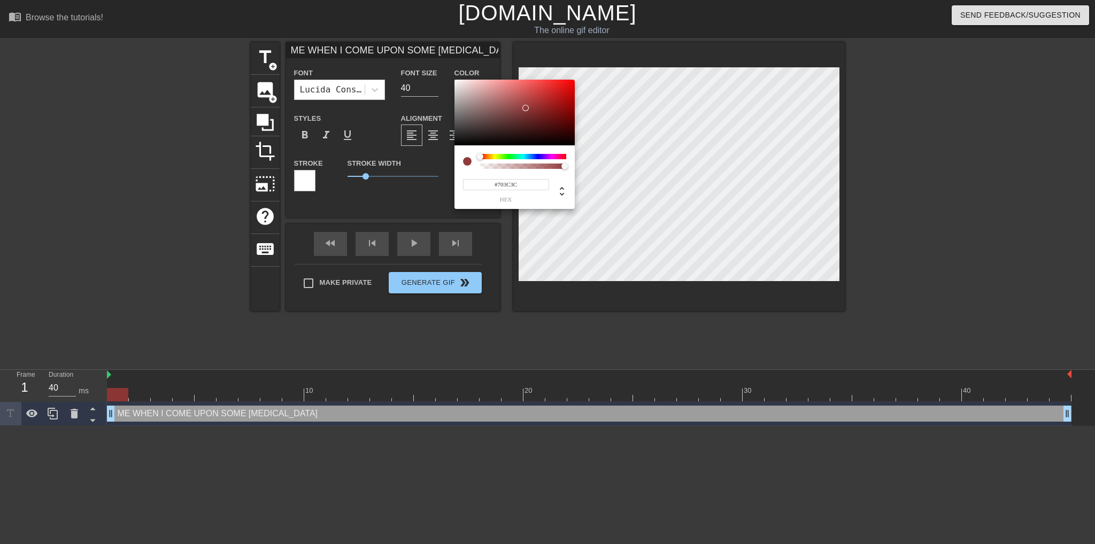
type input "#6A3D3D"
type input "ME WHEN I COME UPON SOME [MEDICAL_DATA]"
type input "#6C3D3D"
type input "ME WHEN I COME UPON SOME [MEDICAL_DATA]"
type input "#FF0000"
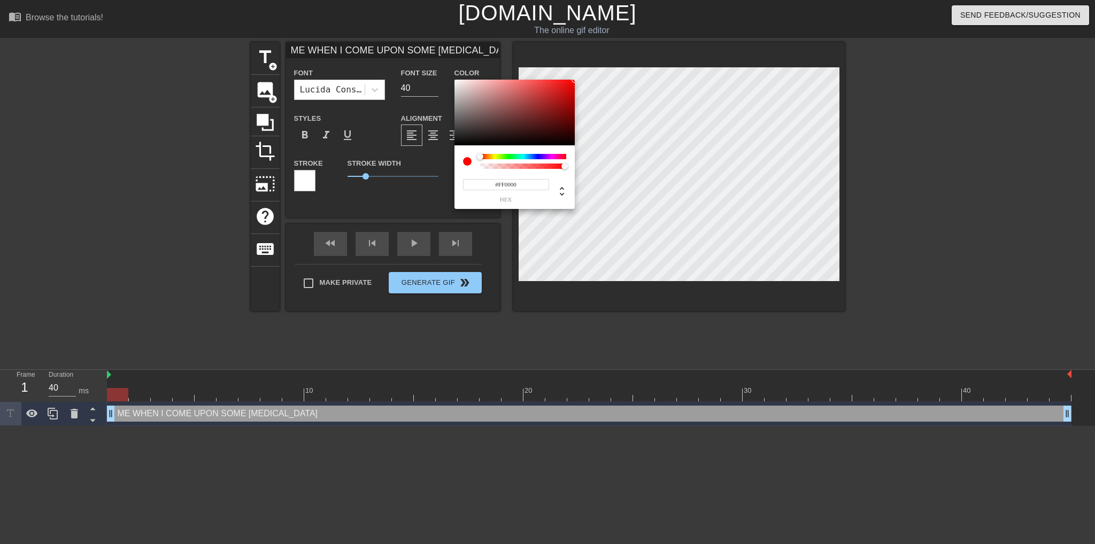
type input "ME WHEN I COME UPON SOME [MEDICAL_DATA]"
type input "#DD1C1C"
type input "ME WHEN I COME UPON SOME [MEDICAL_DATA]"
type input "#C33232"
type input "ME WHEN I COME UPON SOME [MEDICAL_DATA]"
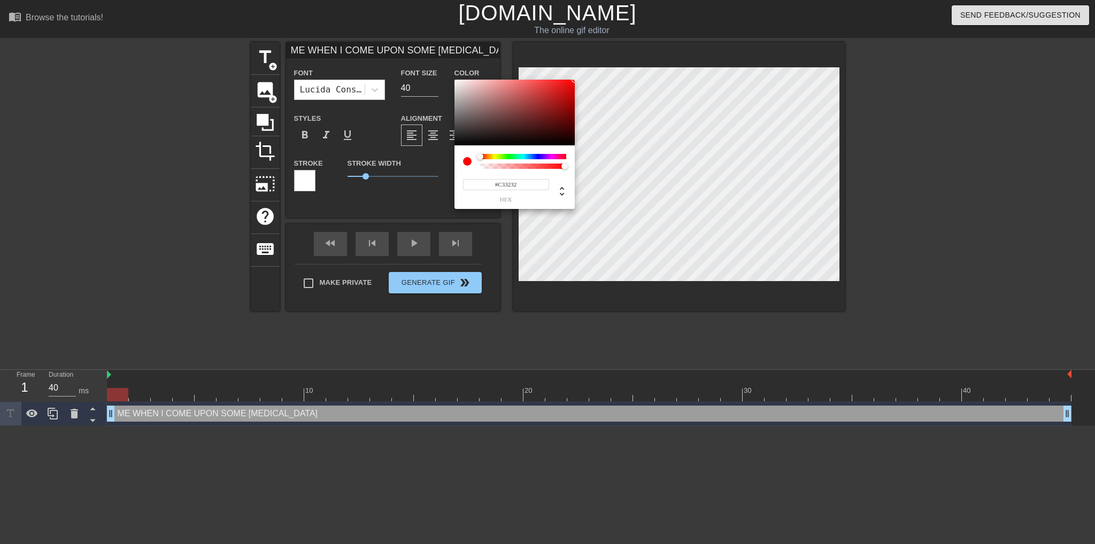
type input "#BC3333"
type input "ME WHEN I COME UPON SOME [MEDICAL_DATA]"
type input "#BC3232"
type input "ME WHEN I COME UPON SOME [MEDICAL_DATA]"
type input "#BC2C2C"
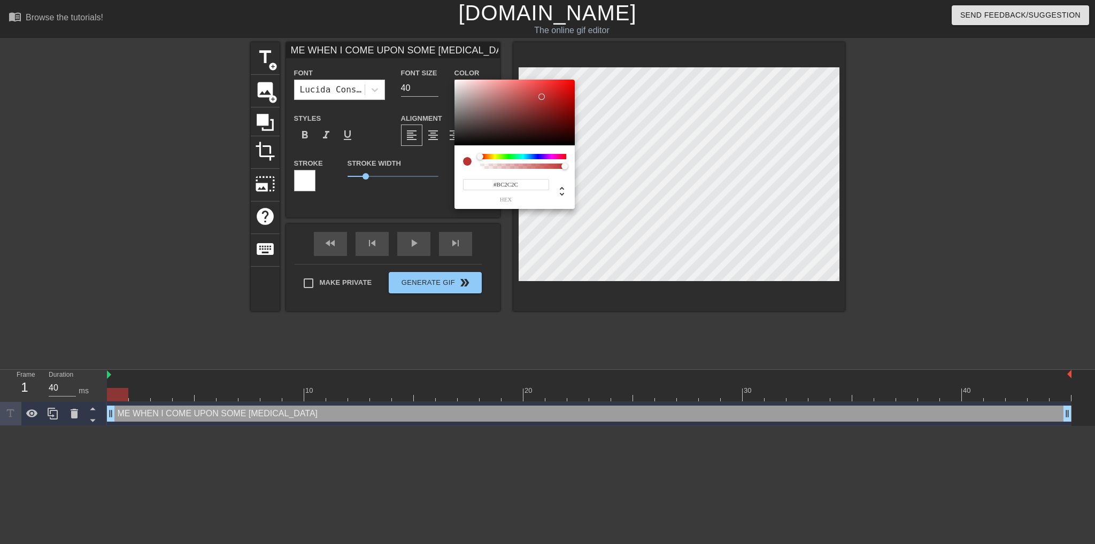
type input "ME WHEN I COME UPON SOME [MEDICAL_DATA]"
type input "#C91F1F"
type input "ME WHEN I COME UPON SOME [MEDICAL_DATA]"
type input "#D70A0A"
type input "ME WHEN I COME UPON SOME [MEDICAL_DATA]"
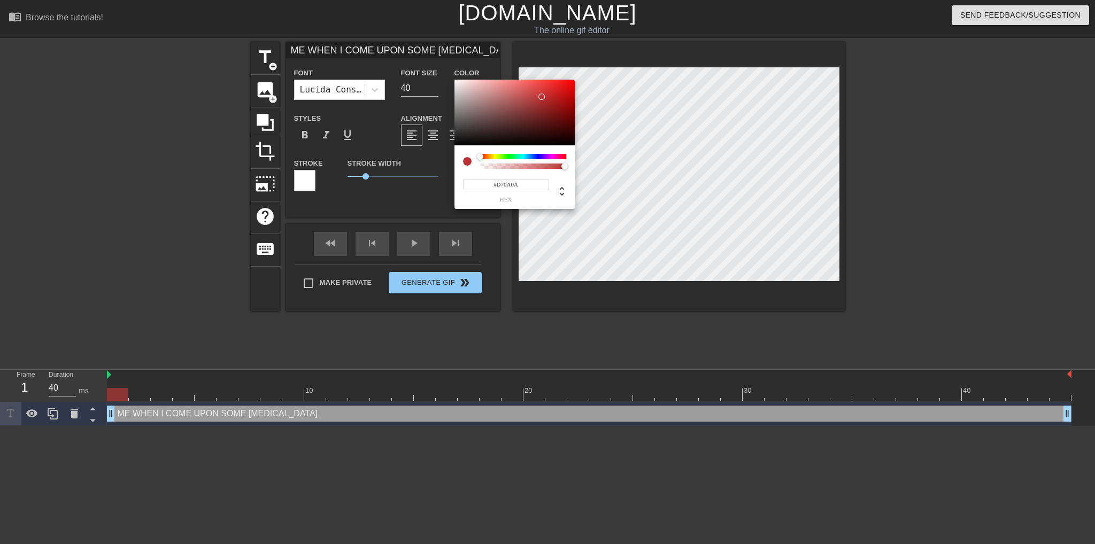
type input "#DF0000"
type input "ME WHEN I COME UPON SOME [MEDICAL_DATA]"
type input "#E40505"
type input "ME WHEN I COME UPON SOME [MEDICAL_DATA]"
type input "#EA0909"
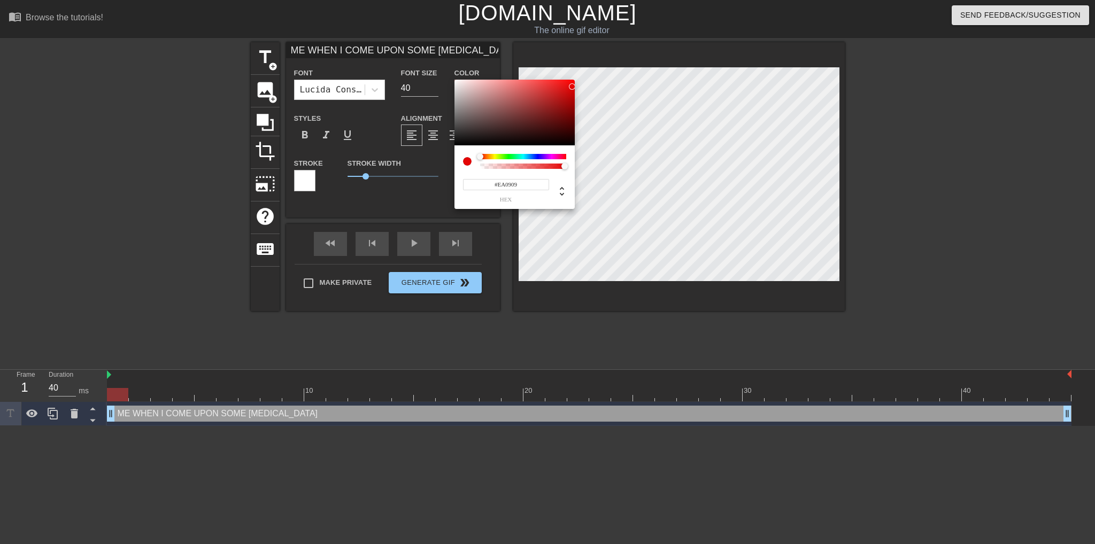
type input "ME WHEN I COME UPON SOME [MEDICAL_DATA]"
type input "#F00A0A"
type input "ME WHEN I COME UPON SOME [MEDICAL_DATA]"
type input "#F80C0C"
type input "ME WHEN I COME UPON SOME [MEDICAL_DATA]"
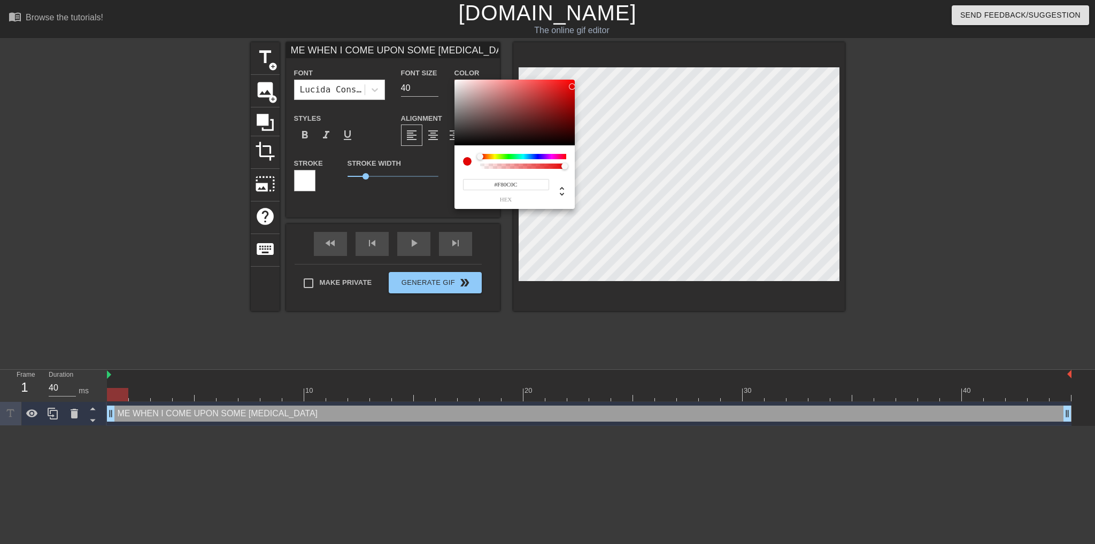
type input "#FA0C0C"
click at [569, 81] on div at bounding box center [569, 81] width 6 height 6
type input "ME WHEN I COME UPON SOME [MEDICAL_DATA]"
type input "#BC1E1E"
type input "ME WHEN I COME UPON SOME [MEDICAL_DATA]"
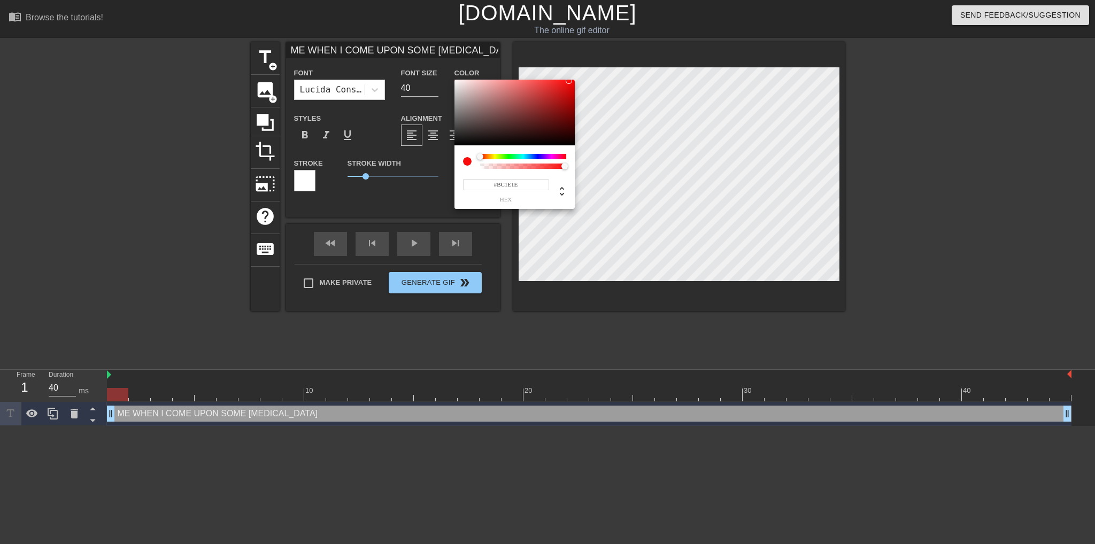
type input "#BA2020"
type input "ME WHEN I COME UPON SOME [MEDICAL_DATA]"
type input "#B42222"
drag, startPoint x: 555, startPoint y: 97, endPoint x: 543, endPoint y: 103, distance: 14.3
click at [546, 102] on div at bounding box center [514, 113] width 120 height 66
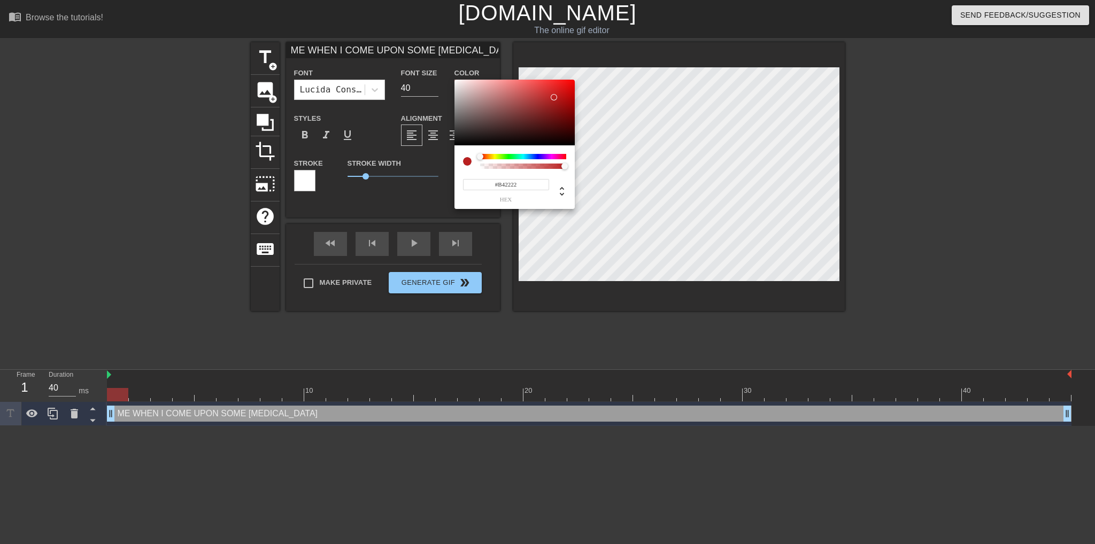
type input "ME WHEN I COME UPON SOME [MEDICAL_DATA]"
type input "#AA2828"
type input "ME WHEN I COME UPON SOME [MEDICAL_DATA]"
type input "#343131"
type input "ME WHEN I COME UPON SOME [MEDICAL_DATA]"
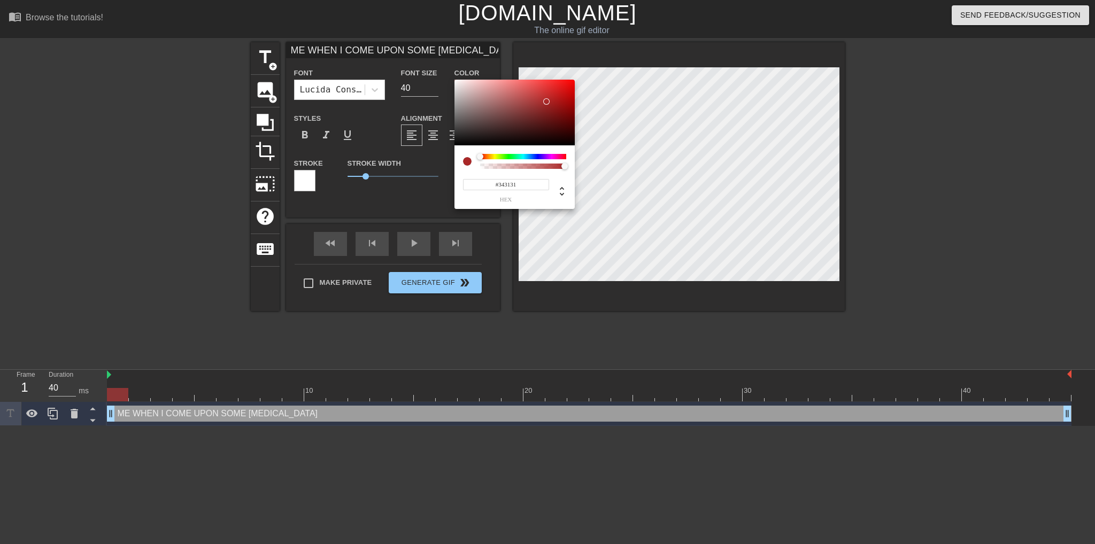
type input "#322F2F"
type input "ME WHEN I COME UPON SOME [MEDICAL_DATA]"
type input "#2E2B2B"
type input "ME WHEN I COME UPON SOME [MEDICAL_DATA]"
type input "#000000"
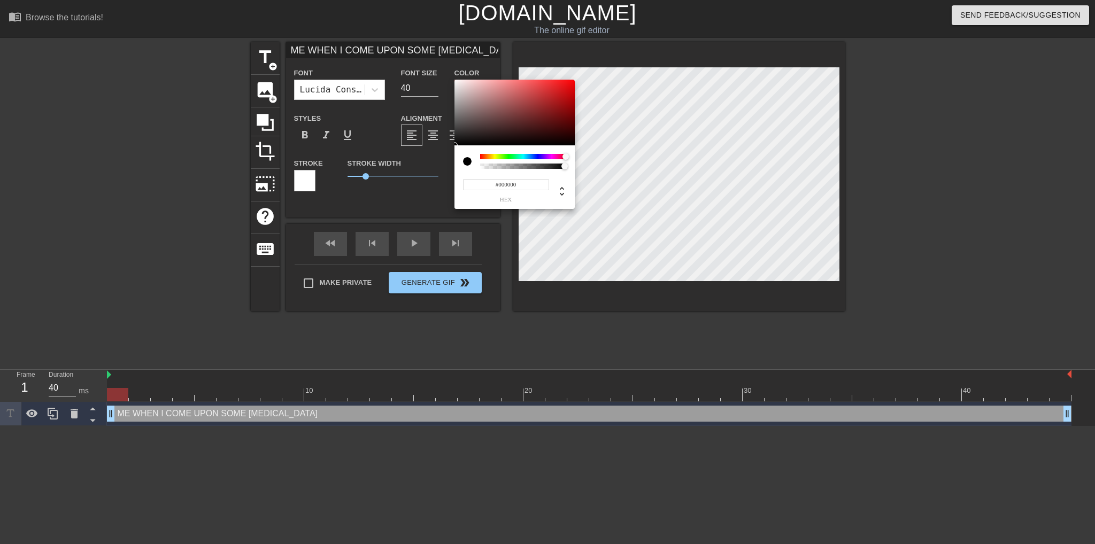
type input "ME WHEN I COME UPON SOME [MEDICAL_DATA]"
type input "#0B0B0B"
type input "ME WHEN I COME UPON SOME [MEDICAL_DATA]"
type input "#131313"
type input "ME WHEN I COME UPON SOME [MEDICAL_DATA]"
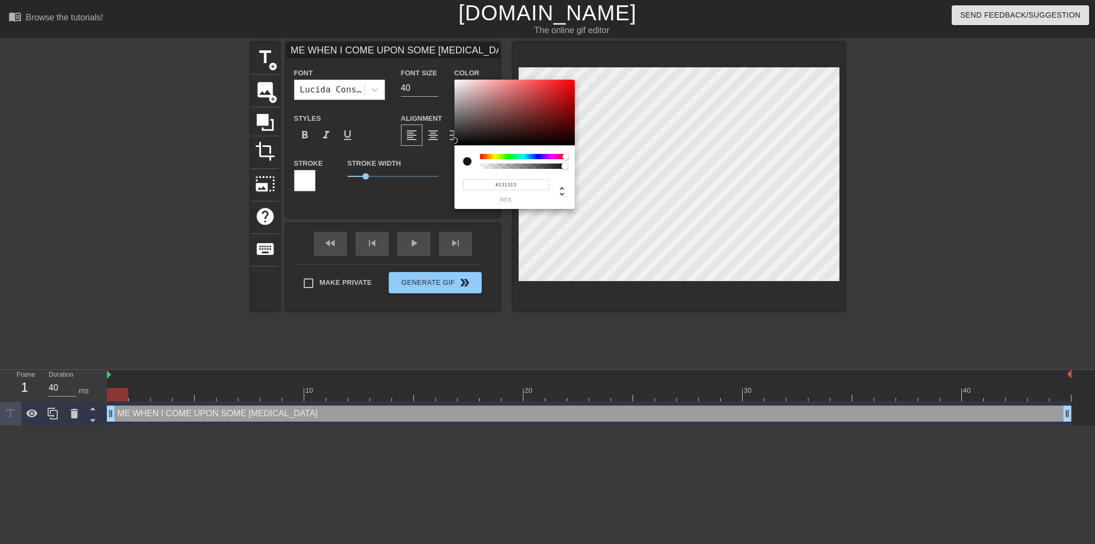
type input "#111111"
type input "ME WHEN I COME UPON SOME [MEDICAL_DATA]"
type input "#090909"
type input "ME WHEN I COME UPON SOME [MEDICAL_DATA]"
type input "#000000"
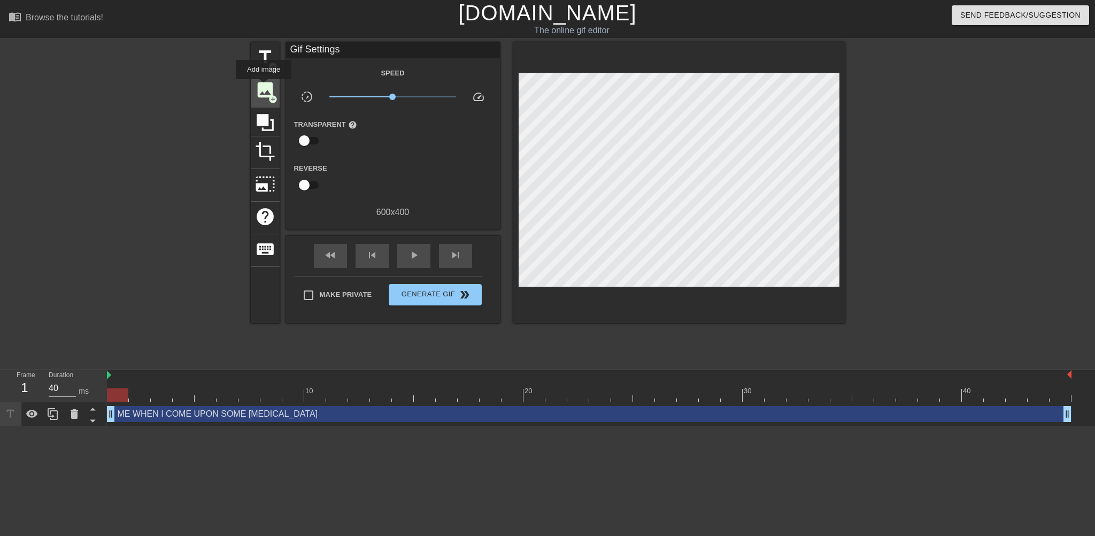
click at [264, 87] on span "image" at bounding box center [265, 90] width 20 height 20
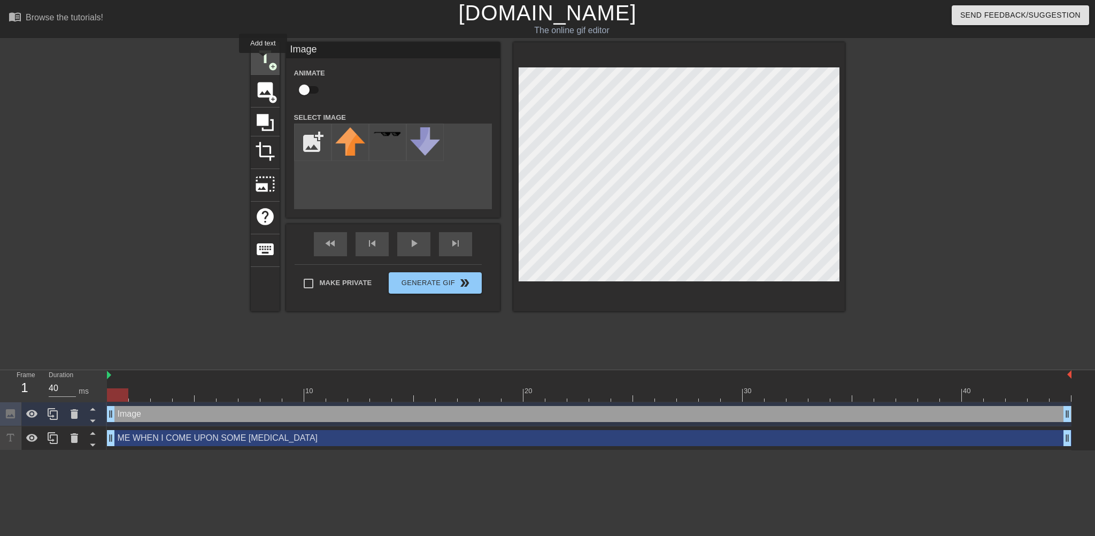
click at [263, 60] on span "title" at bounding box center [265, 57] width 20 height 20
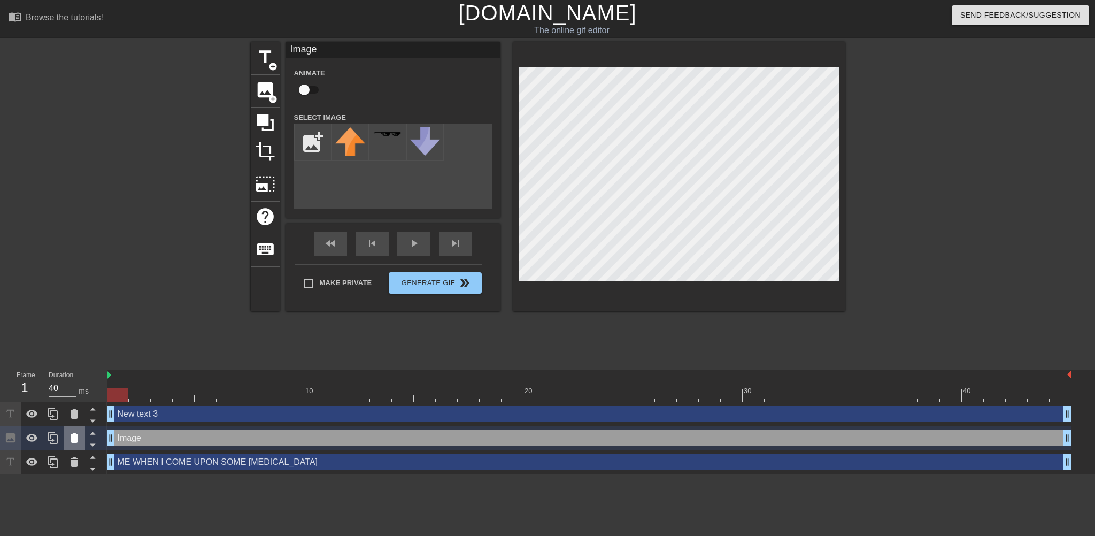
click at [71, 442] on icon at bounding box center [74, 438] width 7 height 10
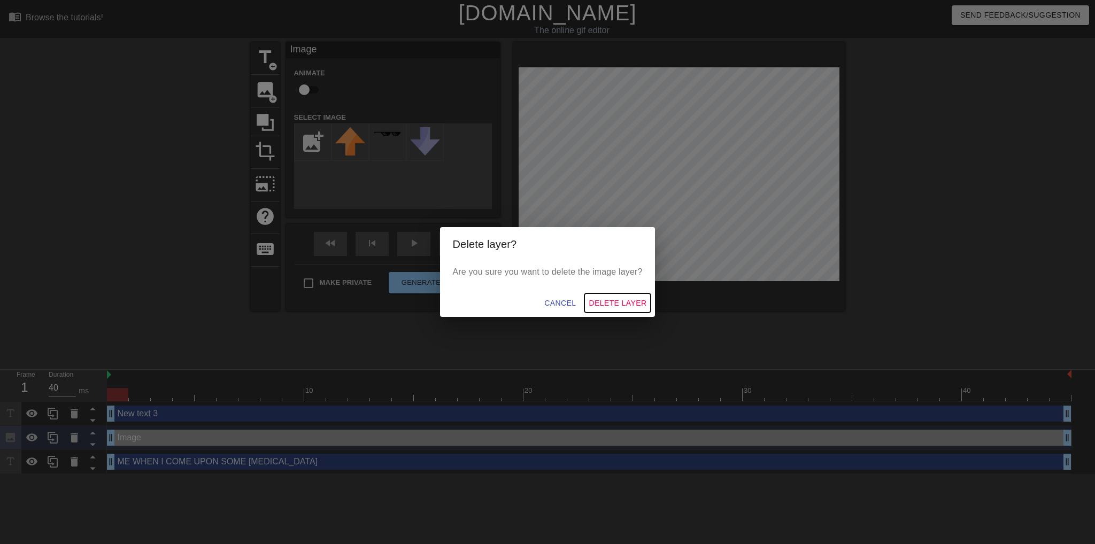
click at [608, 303] on span "Delete Layer" at bounding box center [618, 303] width 58 height 13
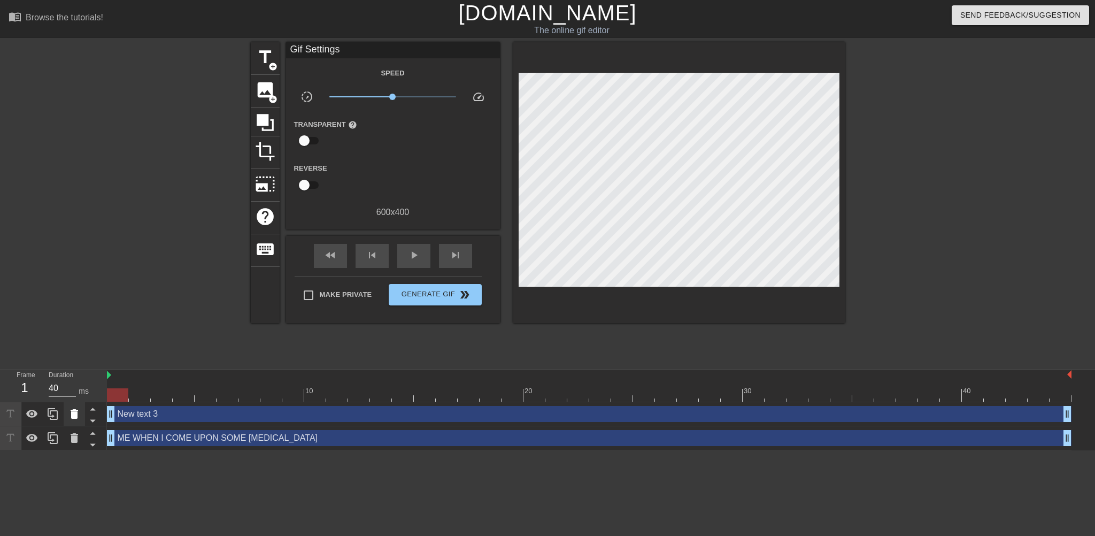
click at [71, 415] on icon at bounding box center [74, 413] width 13 height 13
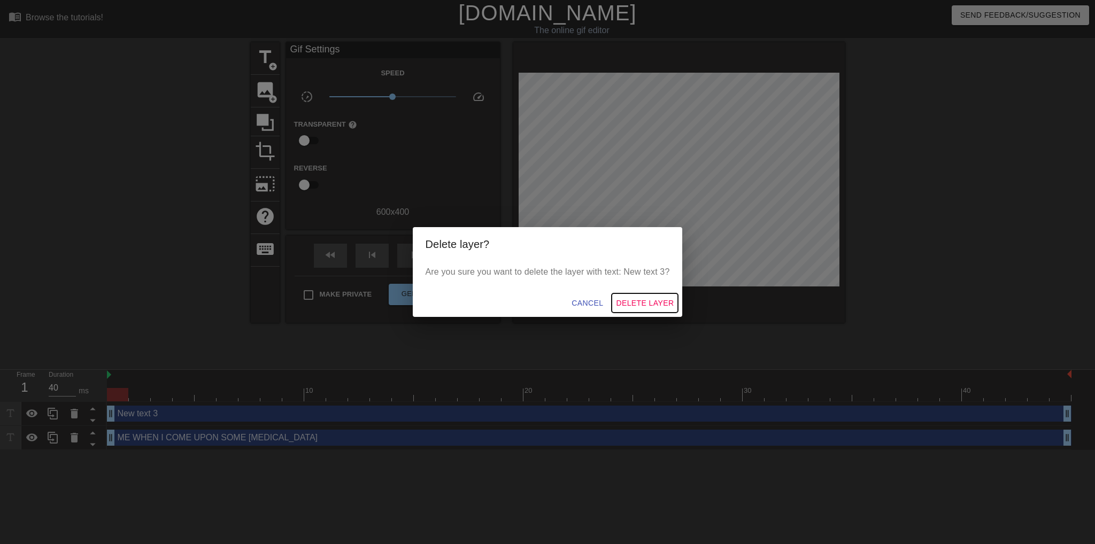
click at [638, 297] on span "Delete Layer" at bounding box center [645, 303] width 58 height 13
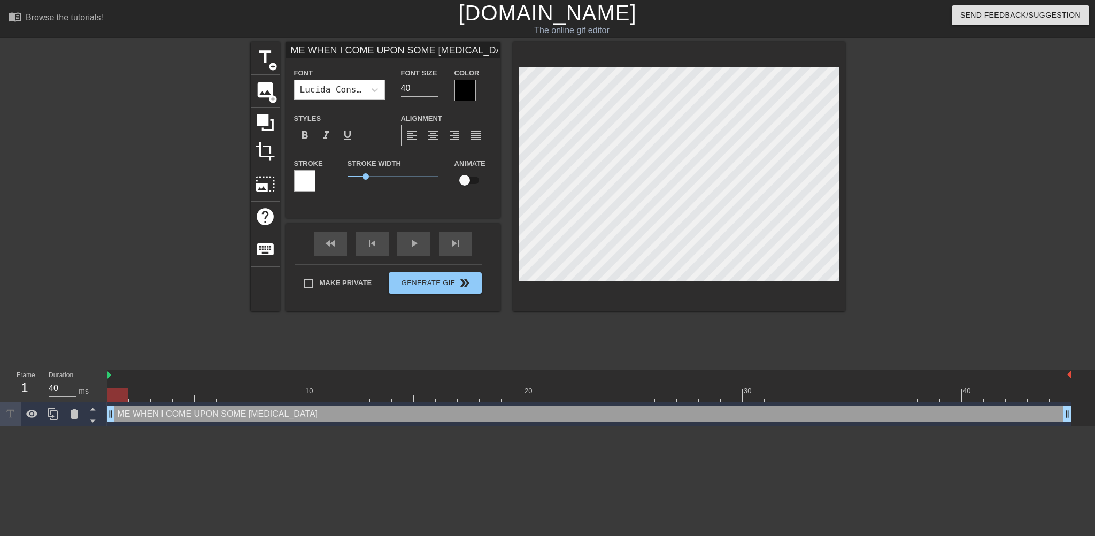
scroll to position [2, 6]
click at [374, 90] on icon at bounding box center [374, 90] width 6 height 4
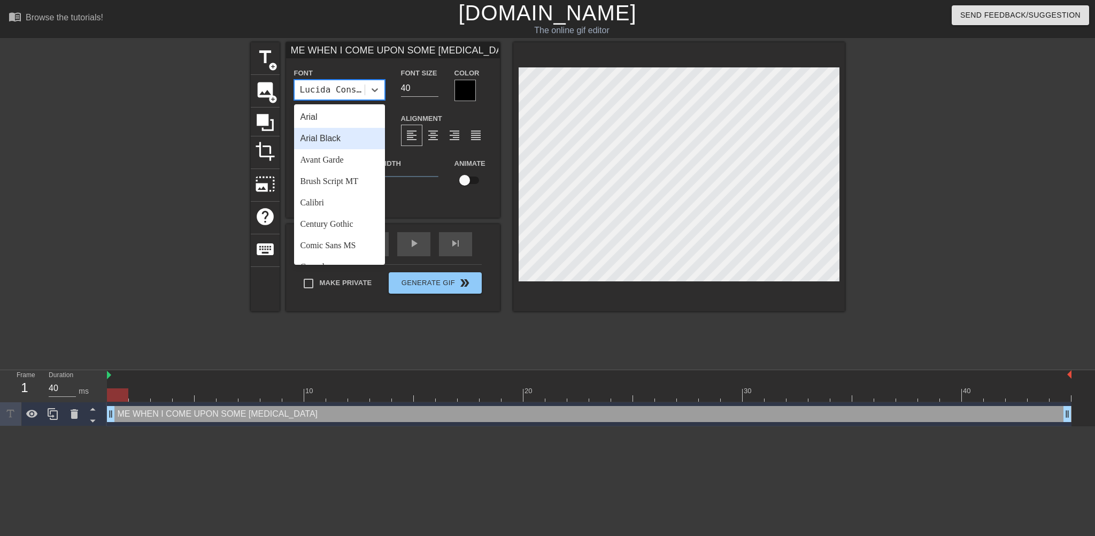
click at [366, 143] on div "Arial Black" at bounding box center [339, 138] width 91 height 21
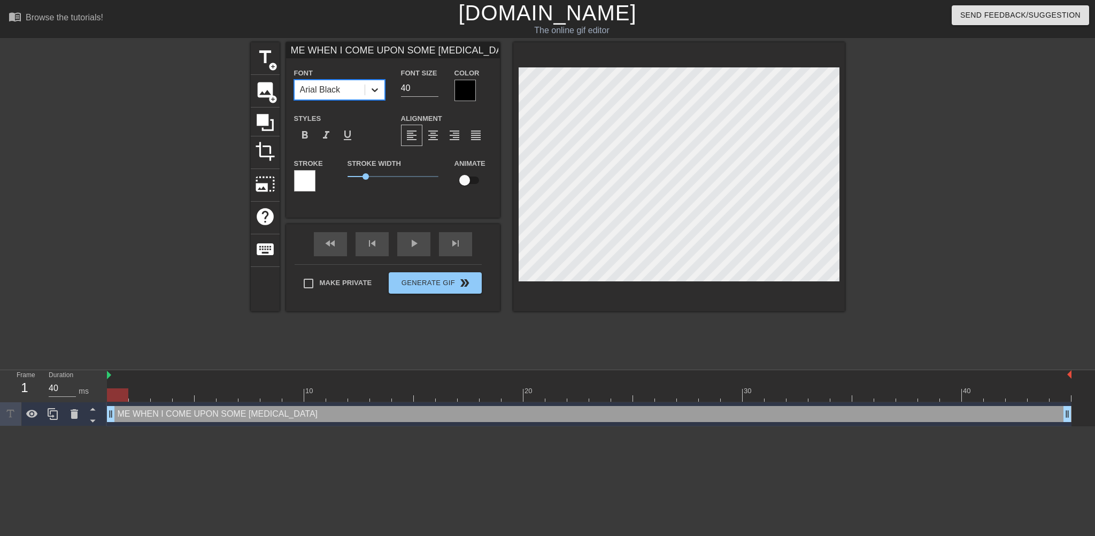
click at [374, 88] on icon at bounding box center [374, 89] width 11 height 11
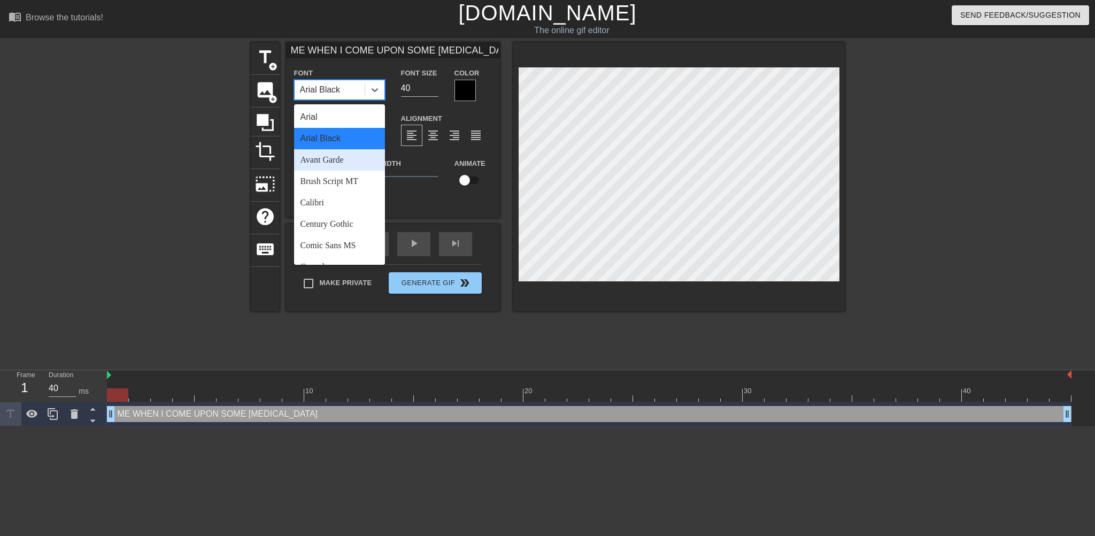
click at [346, 164] on div "Avant Garde" at bounding box center [339, 159] width 91 height 21
click at [376, 93] on icon at bounding box center [374, 89] width 11 height 11
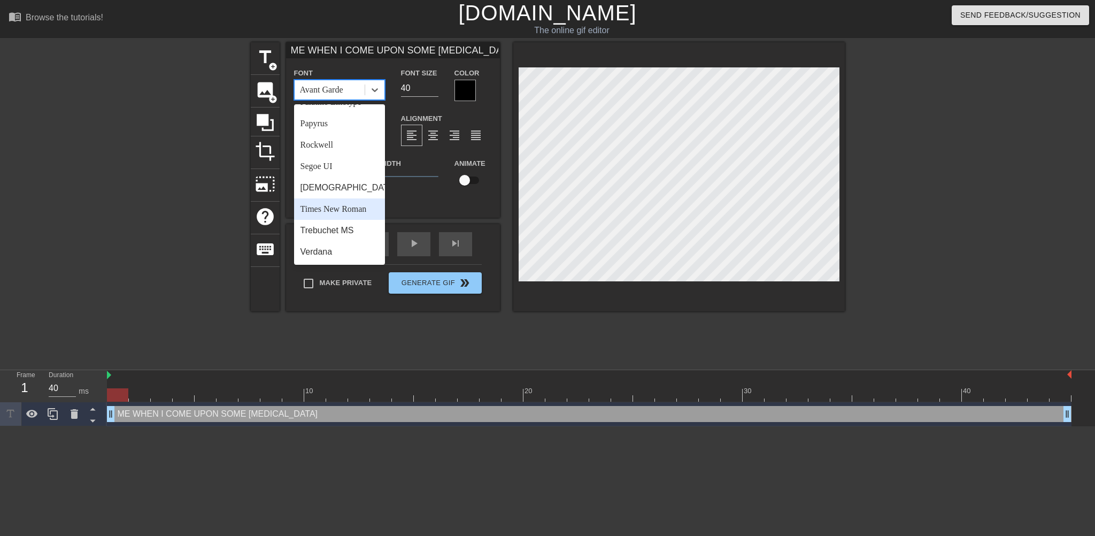
scroll to position [383, 0]
click at [344, 251] on div "Verdana" at bounding box center [339, 251] width 91 height 21
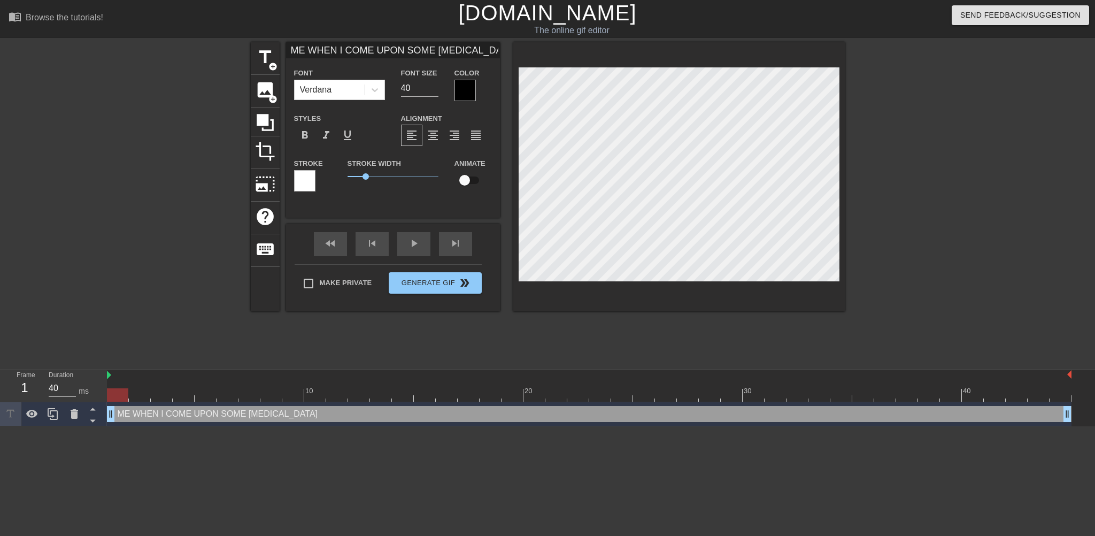
scroll to position [2, 5]
click at [424, 79] on div "title add_circle image add_circle crop photo_size_select_large help keyboard ME…" at bounding box center [548, 176] width 594 height 269
type input "m"
type textarea "m"
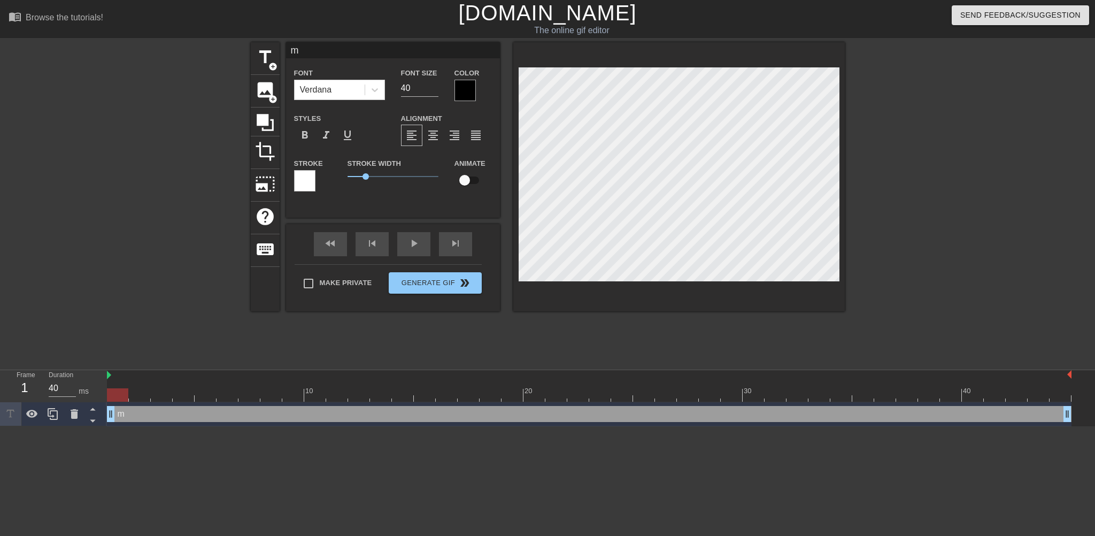
type input "mE"
type textarea "mE"
type input "mE"
type textarea "mE"
type input "mE"
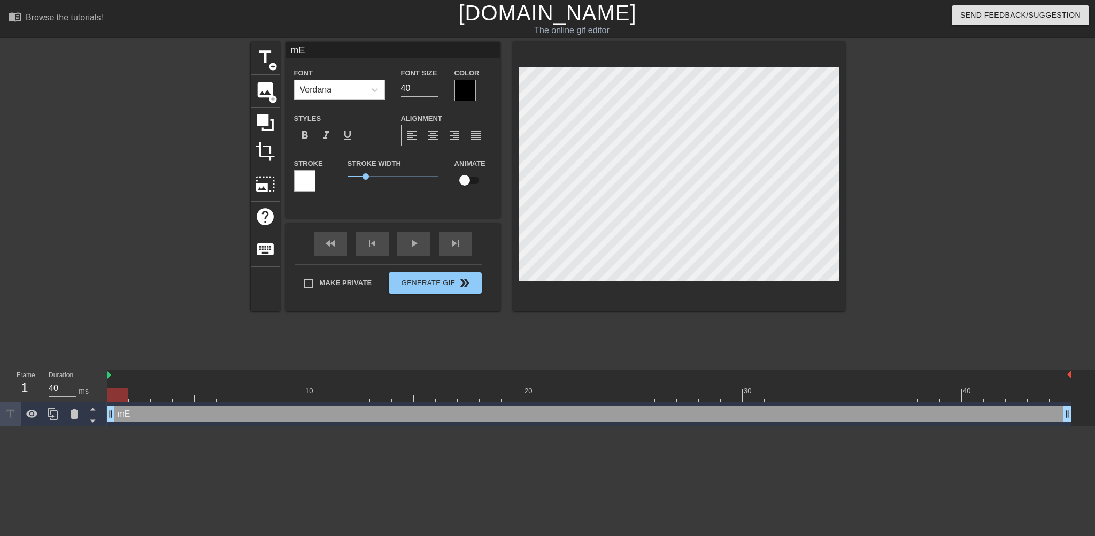
type textarea "mE"
type input "m"
type textarea "m"
type input "m"
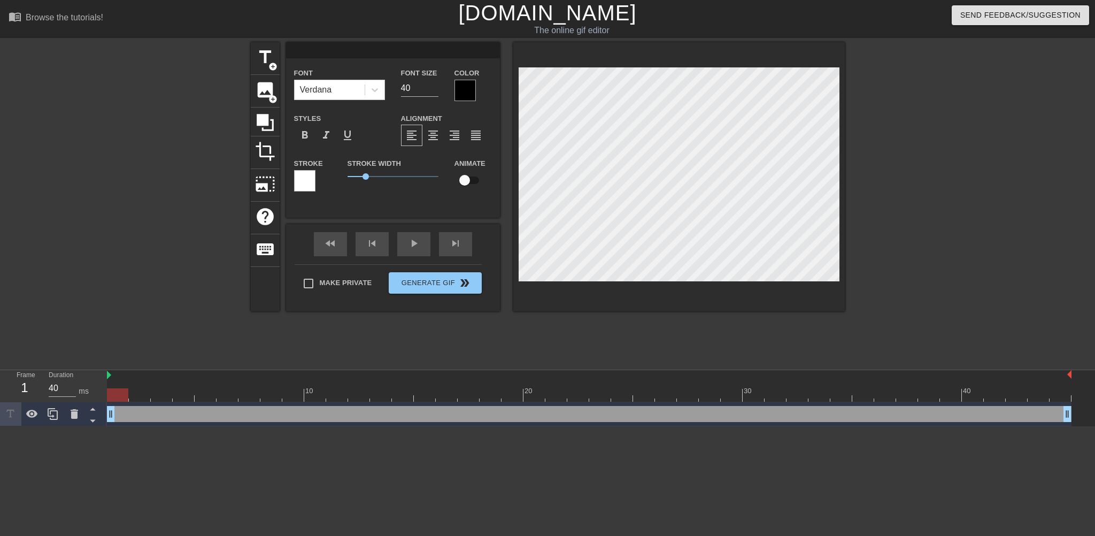
type textarea "m"
click at [975, 246] on div at bounding box center [937, 202] width 160 height 321
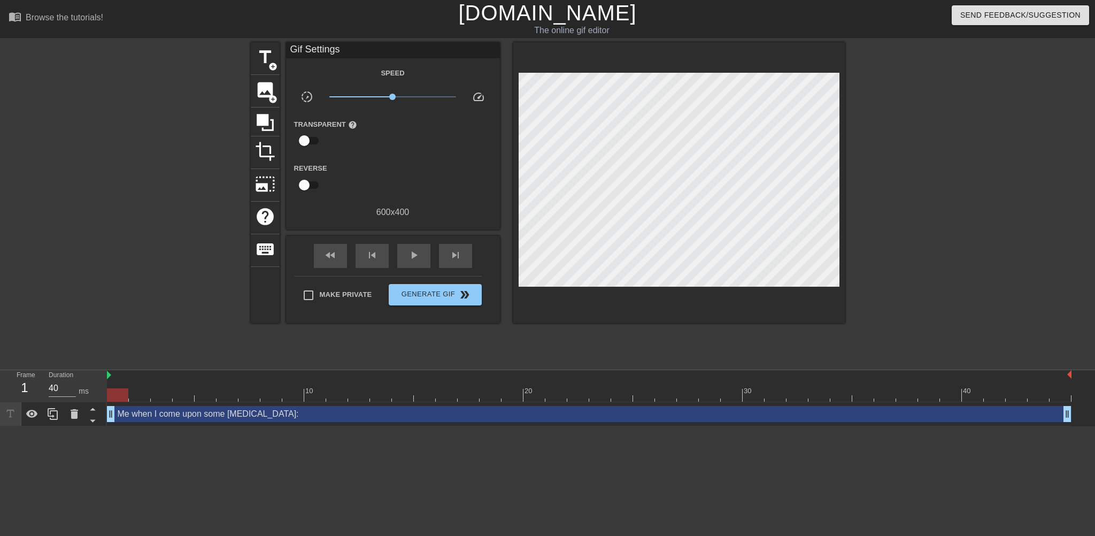
click at [143, 417] on div "Me when I come upon some [MEDICAL_DATA]: drag_handle drag_handle" at bounding box center [589, 414] width 964 height 16
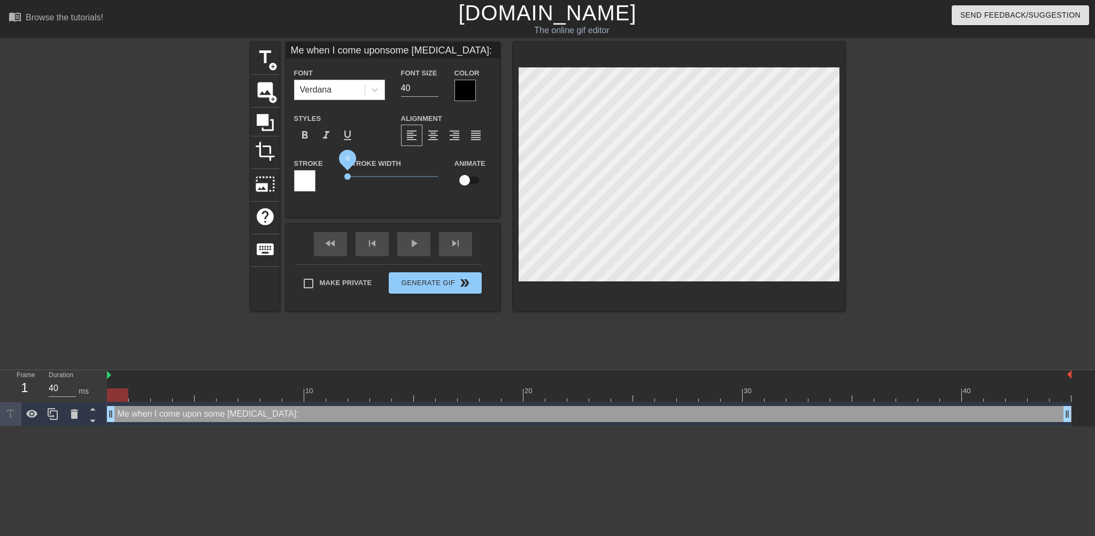
drag, startPoint x: 365, startPoint y: 174, endPoint x: 160, endPoint y: 160, distance: 205.2
click at [160, 160] on div "title add_circle image add_circle crop photo_size_select_large help keyboard Me…" at bounding box center [547, 202] width 1095 height 321
click at [434, 140] on span "format_align_center" at bounding box center [433, 135] width 13 height 13
click at [414, 140] on span "format_align_left" at bounding box center [411, 135] width 13 height 13
click at [437, 140] on span "format_align_center" at bounding box center [433, 135] width 13 height 13
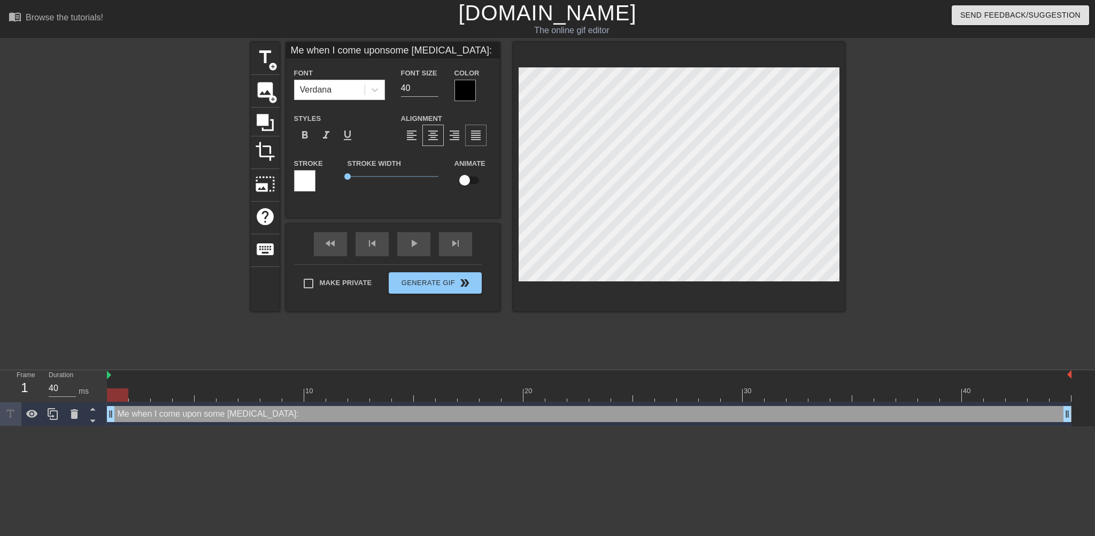
click at [476, 137] on span "format_align_justify" at bounding box center [475, 135] width 13 height 13
click at [414, 138] on span "format_align_left" at bounding box center [411, 135] width 13 height 13
click at [470, 94] on div at bounding box center [464, 90] width 21 height 21
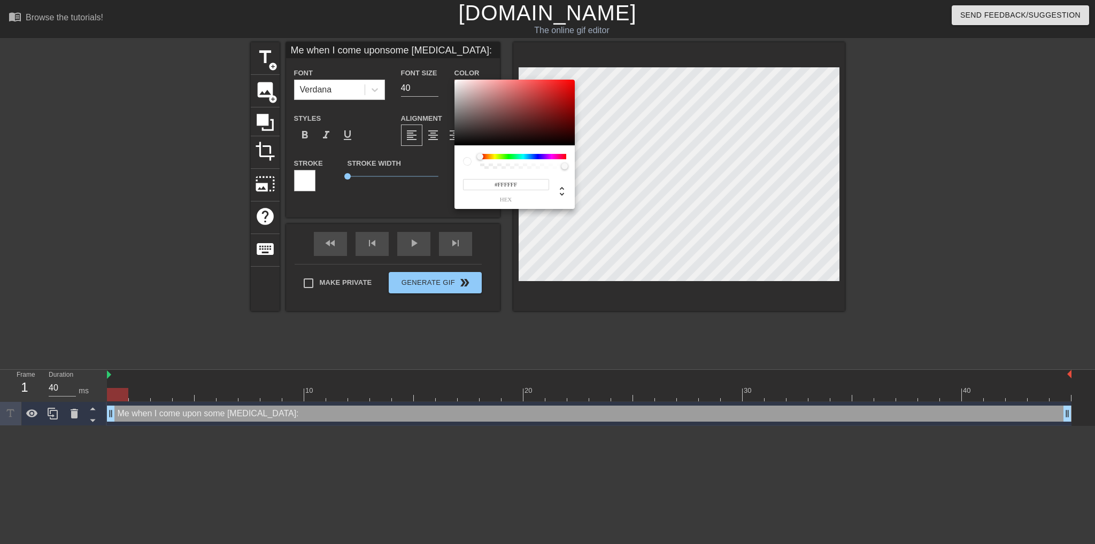
drag, startPoint x: 460, startPoint y: 114, endPoint x: 434, endPoint y: 68, distance: 53.1
click at [434, 68] on div "#FFFFFF hex" at bounding box center [547, 272] width 1095 height 544
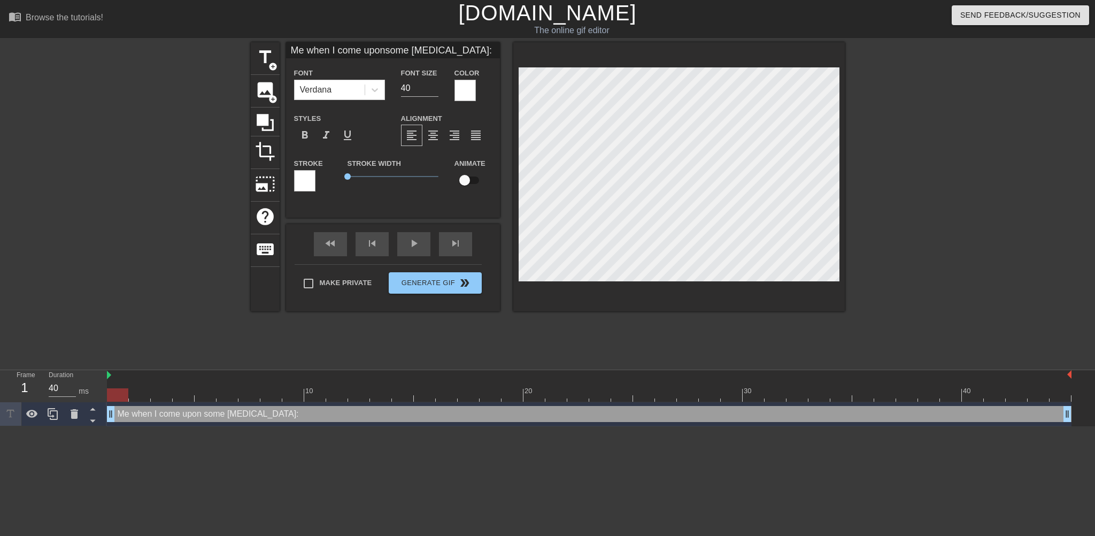
scroll to position [1, 1]
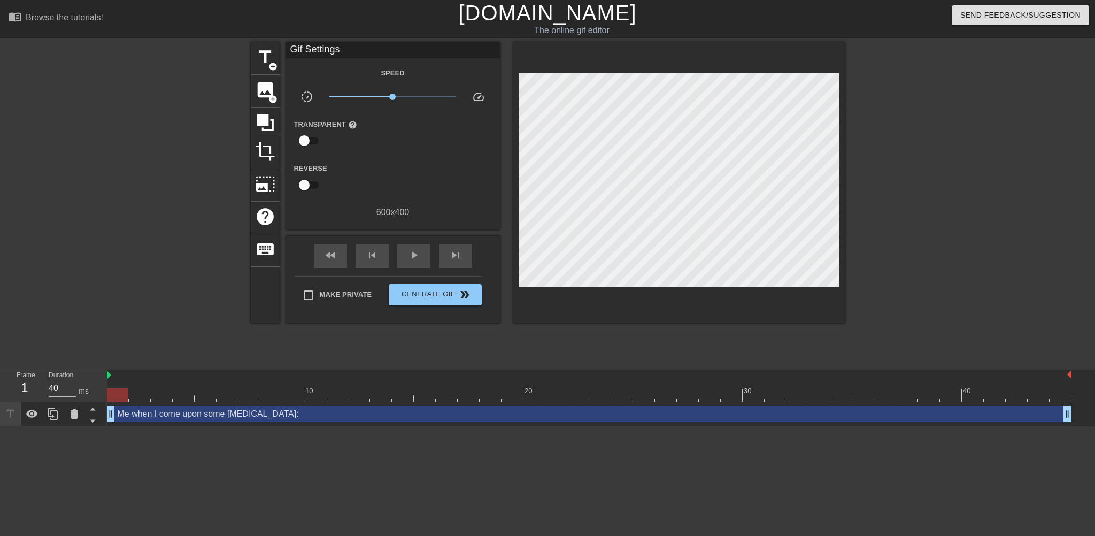
click at [910, 133] on div at bounding box center [937, 202] width 160 height 321
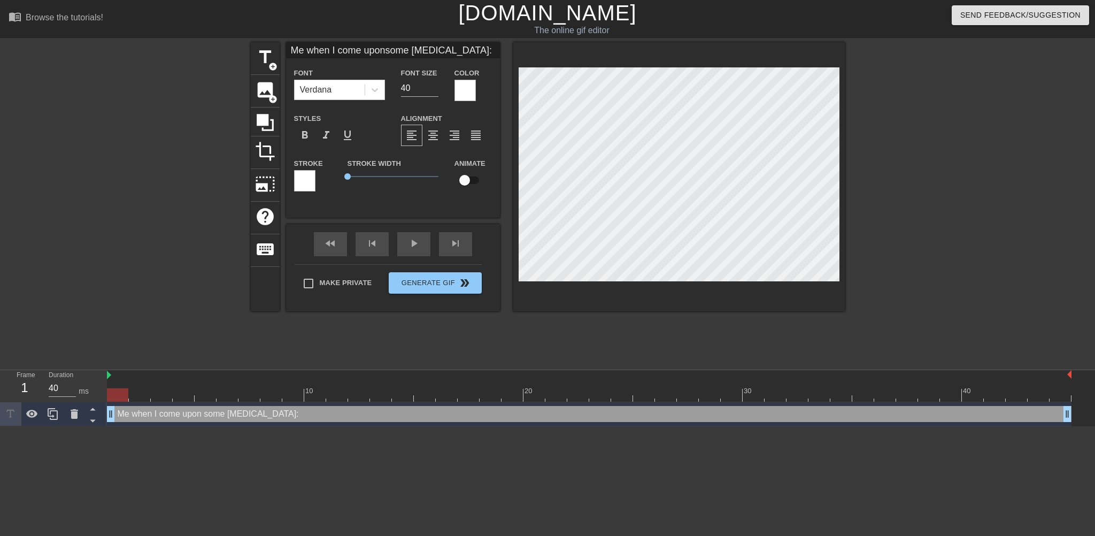
scroll to position [2, 4]
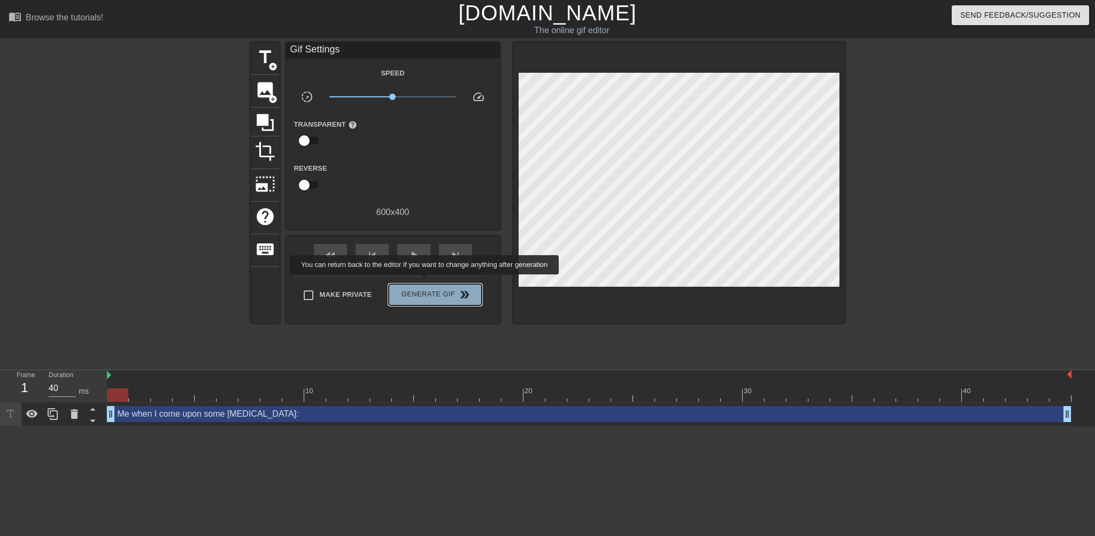
click at [425, 284] on button "Generate Gif double_arrow" at bounding box center [435, 294] width 92 height 21
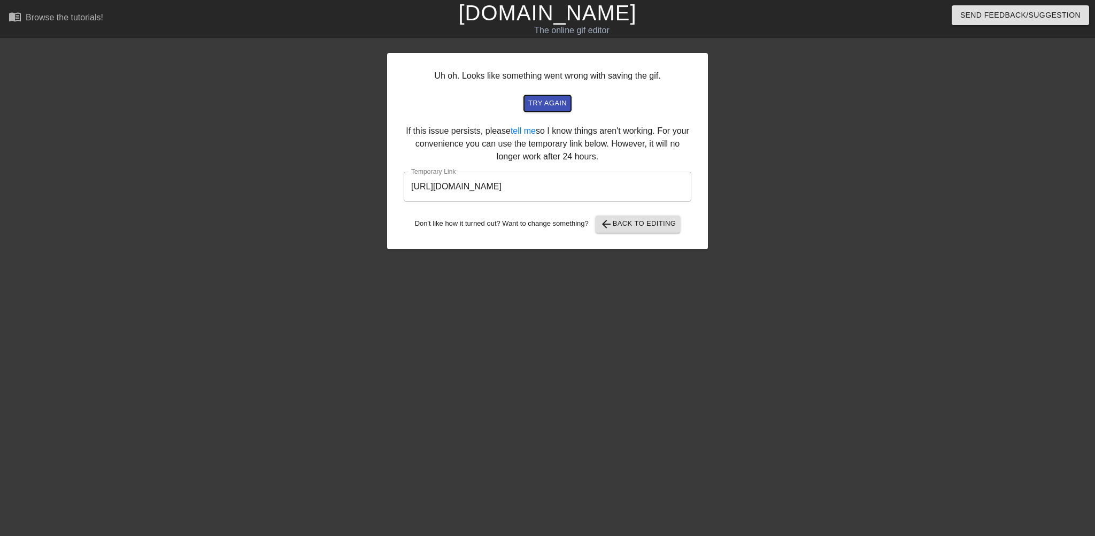
click at [561, 107] on span "try again" at bounding box center [547, 103] width 38 height 12
click at [653, 222] on span "arrow_back Back to Editing" at bounding box center [638, 224] width 76 height 13
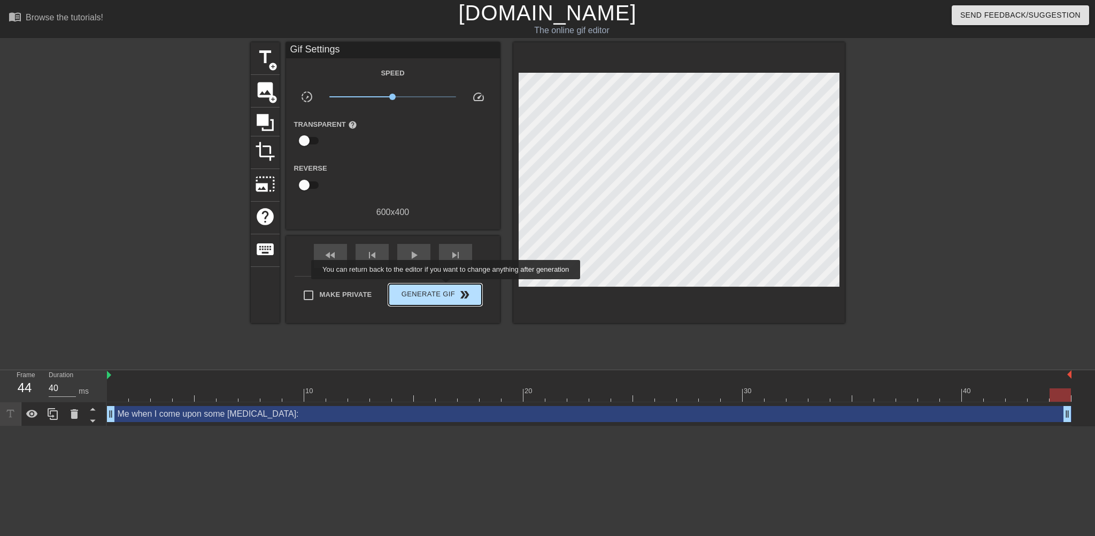
click at [442, 288] on span "Generate Gif double_arrow" at bounding box center [435, 294] width 84 height 13
